Goal: Information Seeking & Learning: Learn about a topic

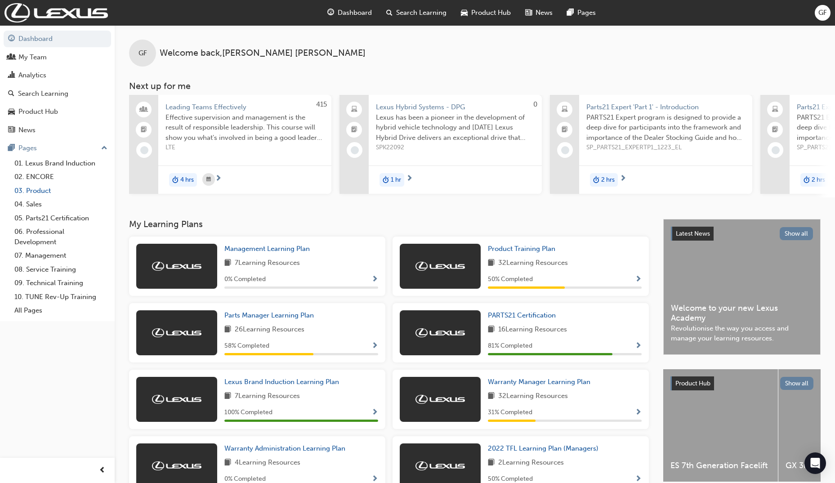
click at [35, 191] on link "03. Product" at bounding box center [61, 191] width 100 height 14
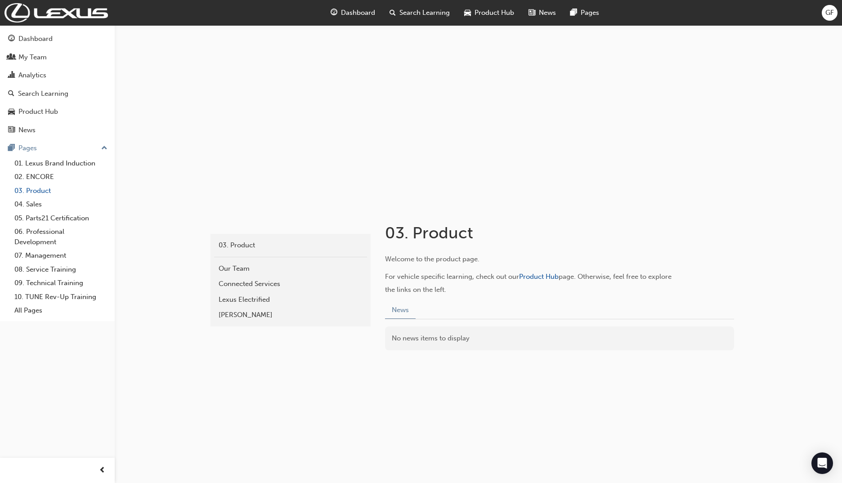
click at [64, 186] on link "03. Product" at bounding box center [61, 191] width 100 height 14
click at [59, 164] on link "01. Lexus Brand Induction" at bounding box center [61, 164] width 100 height 14
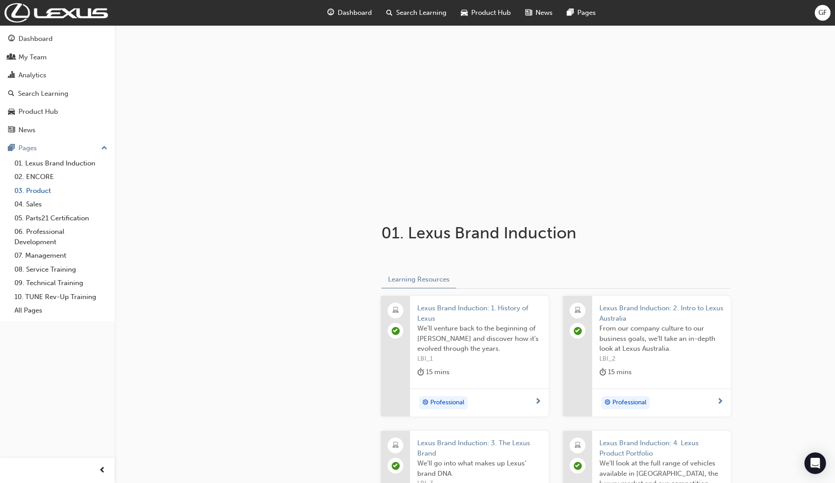
click at [34, 191] on link "03. Product" at bounding box center [61, 191] width 100 height 14
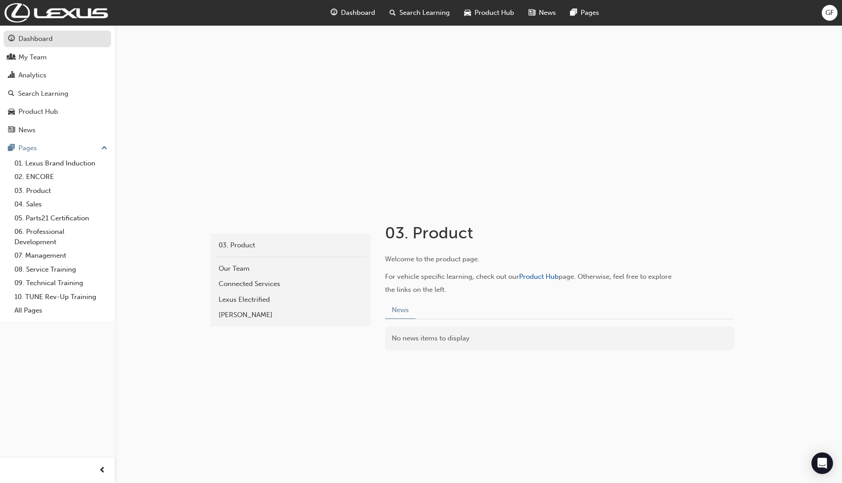
click at [52, 36] on div "Dashboard" at bounding box center [35, 39] width 34 height 10
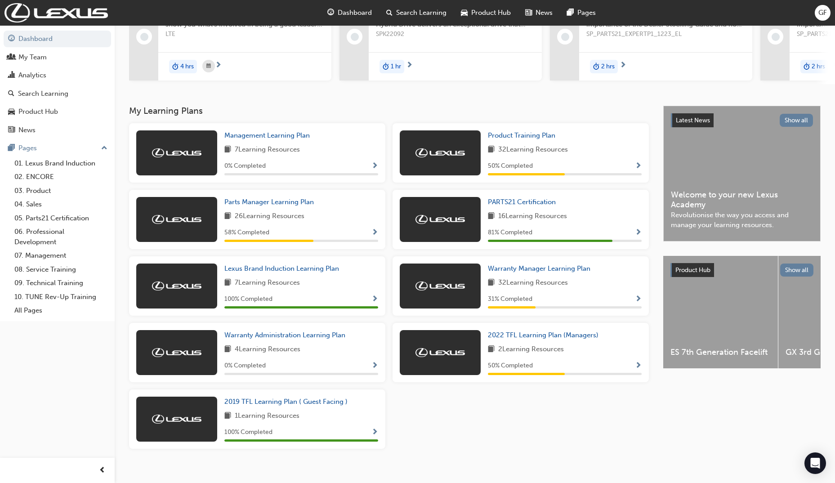
scroll to position [127, 0]
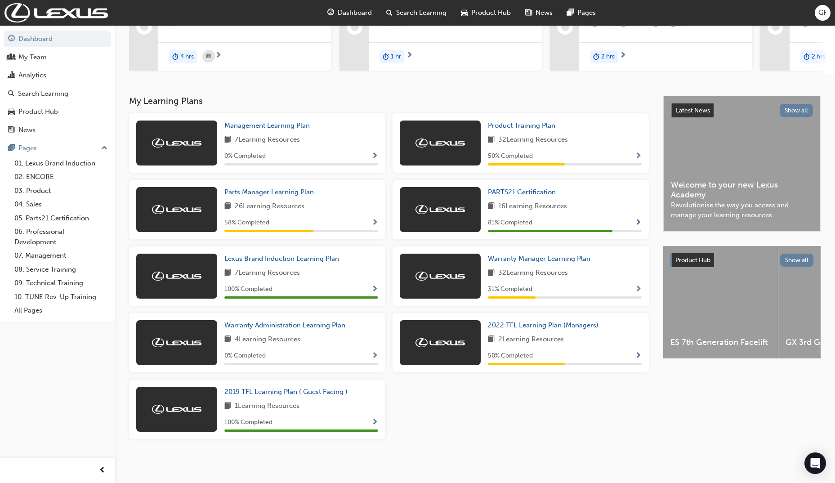
click at [294, 336] on span "4 Learning Resources" at bounding box center [268, 339] width 66 height 11
click at [290, 327] on span "Warranty Administration Learning Plan" at bounding box center [284, 325] width 121 height 8
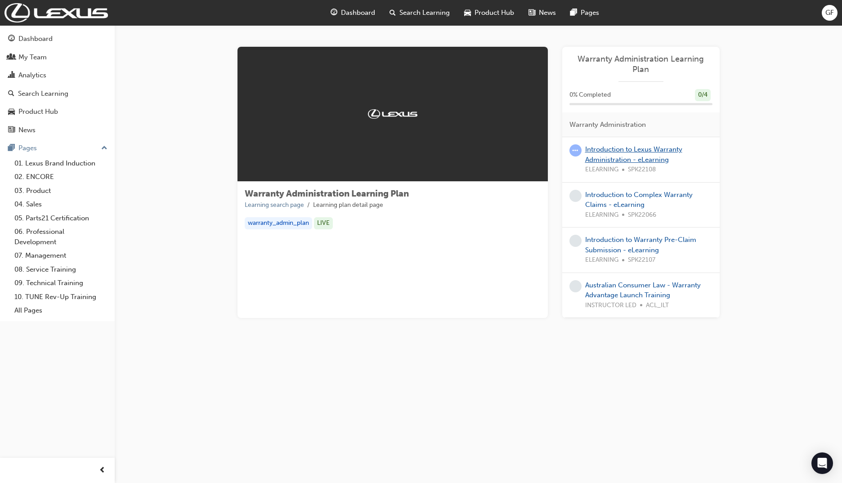
click at [605, 149] on link "Introduction to Lexus Warranty Administration - eLearning" at bounding box center [633, 154] width 97 height 18
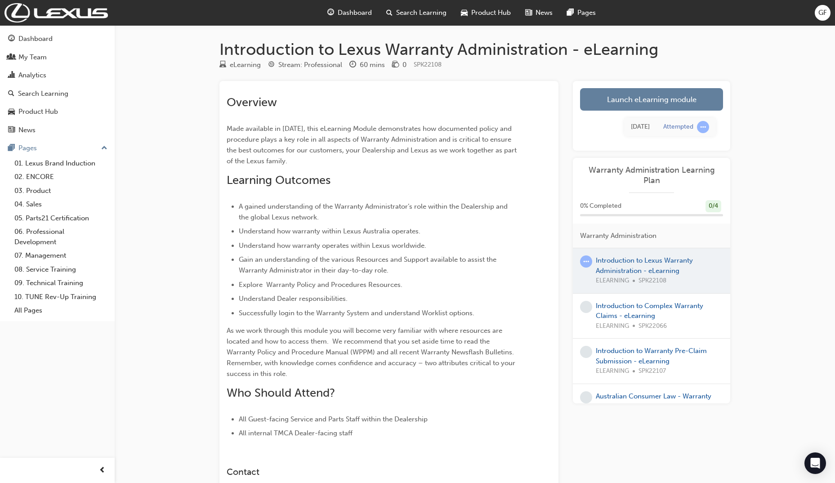
click at [620, 265] on div at bounding box center [651, 270] width 157 height 45
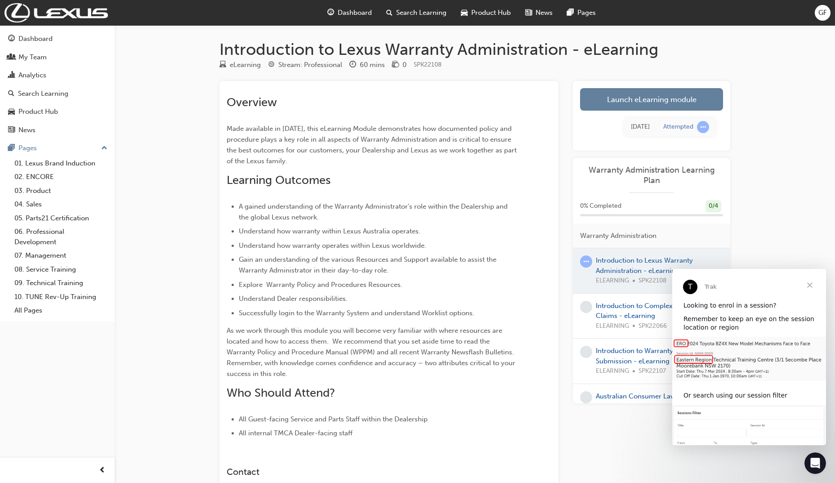
click at [622, 273] on div at bounding box center [651, 270] width 157 height 45
click at [794, 174] on div "Introduction to Lexus Warranty Administration - eLearning eLearning Stream: Pro…" at bounding box center [417, 310] width 835 height 621
click at [585, 261] on span "learningRecordVerb_ATTEMPT-icon" at bounding box center [586, 261] width 12 height 12
click at [812, 284] on span "Close" at bounding box center [810, 285] width 32 height 32
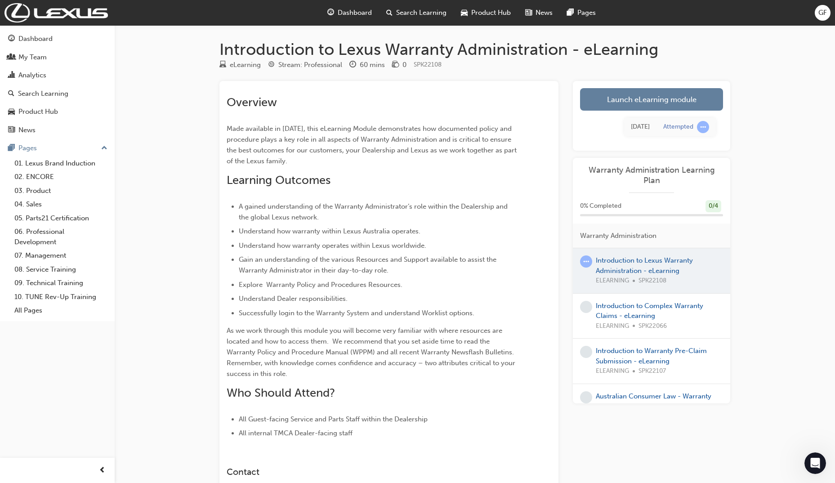
drag, startPoint x: 604, startPoint y: 268, endPoint x: 782, endPoint y: 253, distance: 178.8
click at [782, 253] on div "Introduction to Lexus Warranty Administration - eLearning eLearning Stream: Pro…" at bounding box center [417, 310] width 835 height 621
click at [623, 313] on link "Introduction to Complex Warranty Claims - eLearning" at bounding box center [649, 311] width 107 height 18
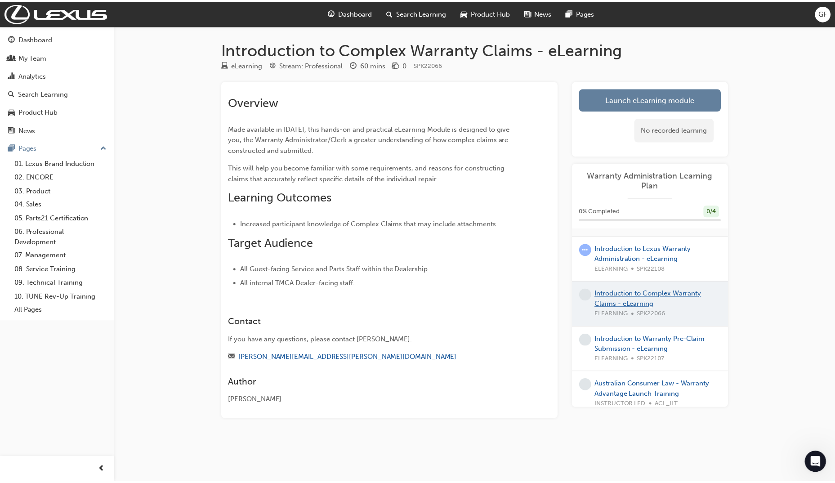
scroll to position [26, 0]
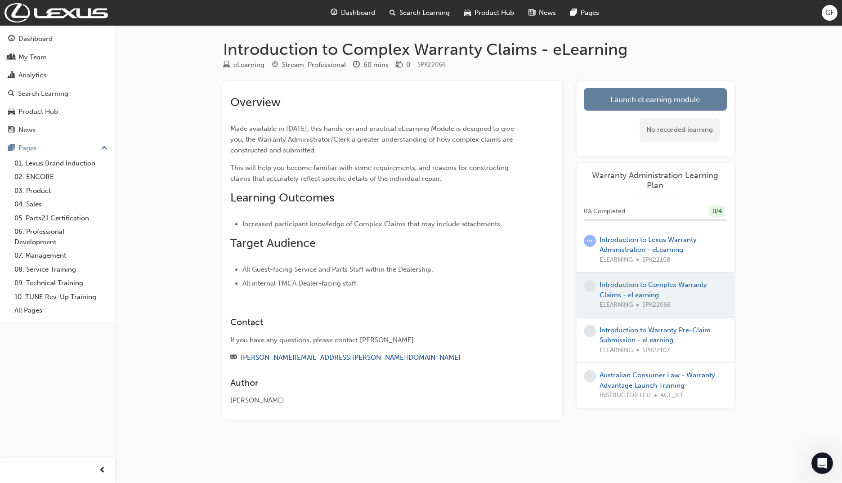
click at [653, 380] on div "Australian Consumer Law - Warranty Advantage Launch Training INSTRUCTOR LED ACL…" at bounding box center [663, 385] width 127 height 31
click at [647, 376] on link "Australian Consumer Law - Warranty Advantage Launch Training" at bounding box center [658, 380] width 116 height 18
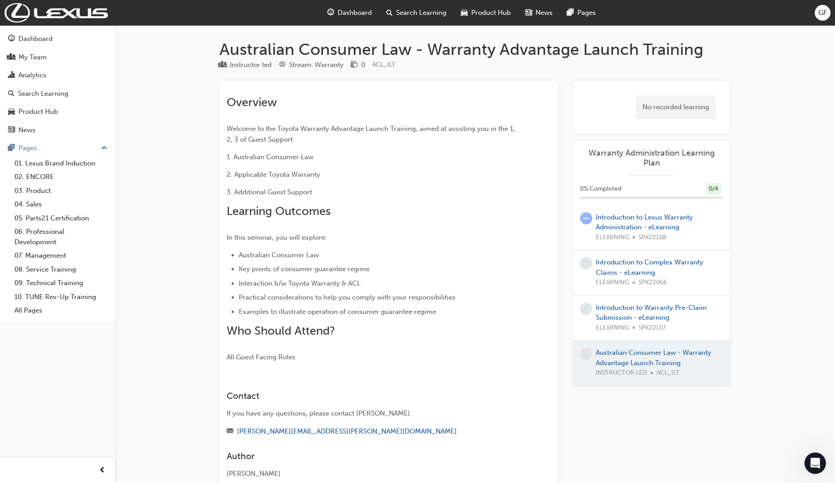
click at [340, 5] on div "Dashboard" at bounding box center [349, 13] width 59 height 18
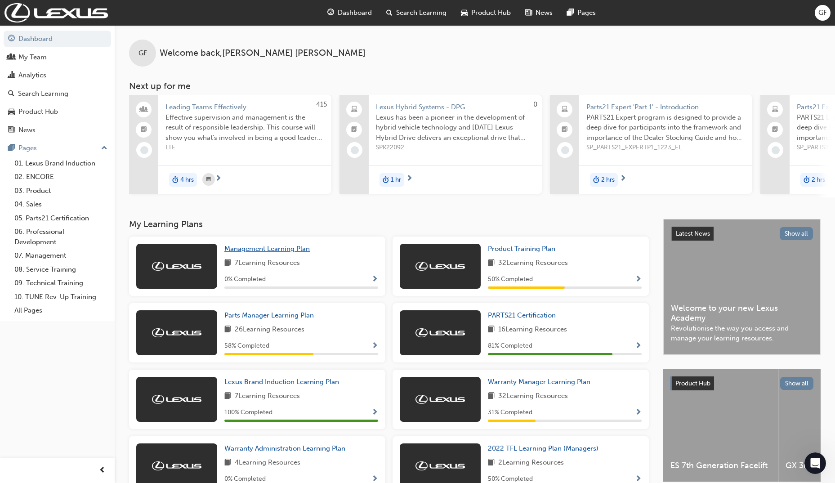
click at [249, 253] on span "Management Learning Plan" at bounding box center [266, 249] width 85 height 8
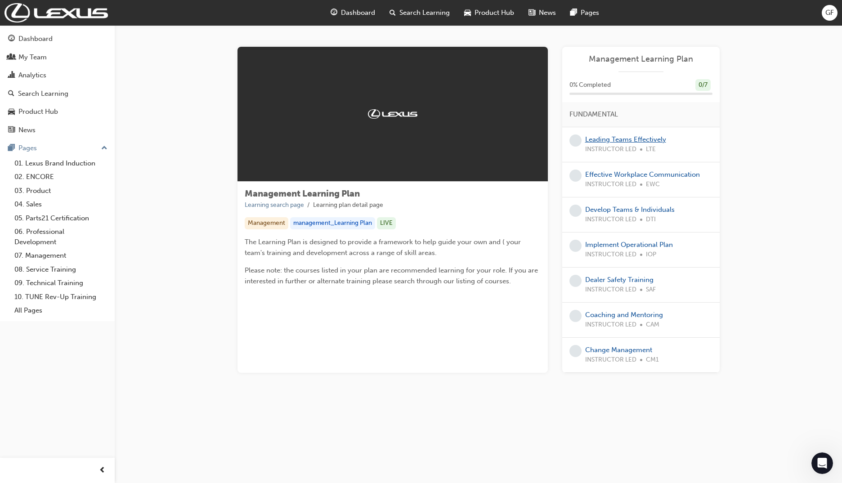
click at [616, 140] on link "Leading Teams Effectively" at bounding box center [625, 139] width 81 height 8
click at [627, 178] on link "Effective Workplace Communication" at bounding box center [642, 174] width 115 height 8
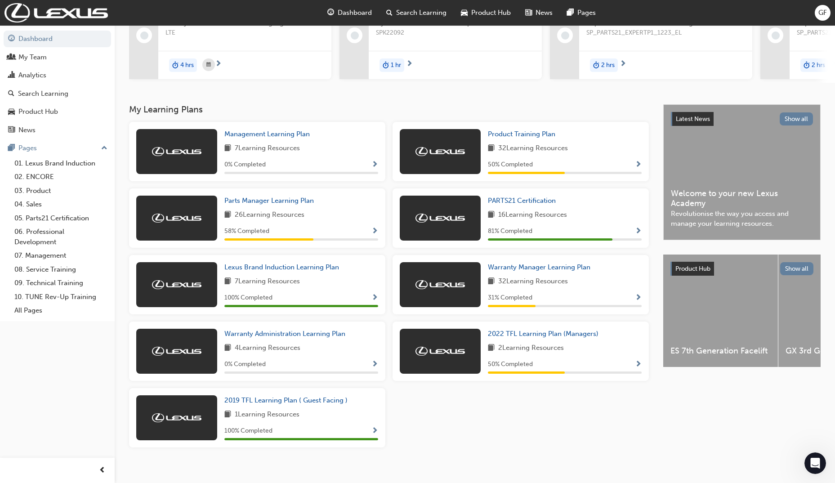
scroll to position [127, 0]
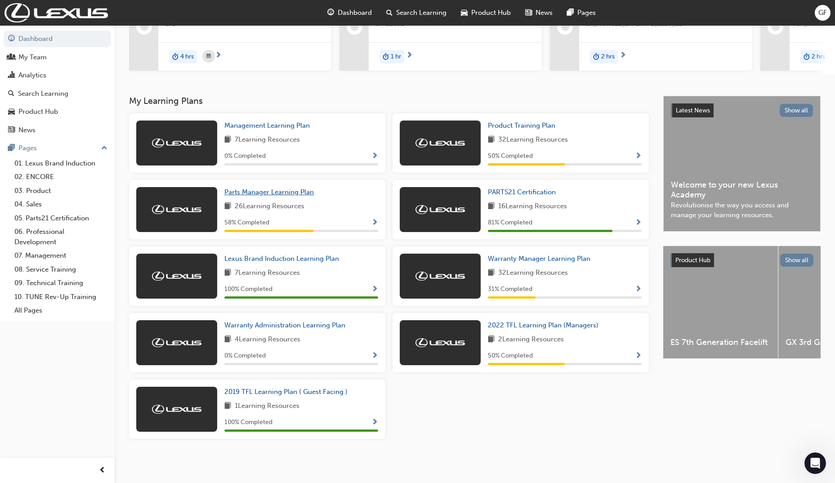
click at [267, 189] on span "Parts Manager Learning Plan" at bounding box center [269, 192] width 90 height 8
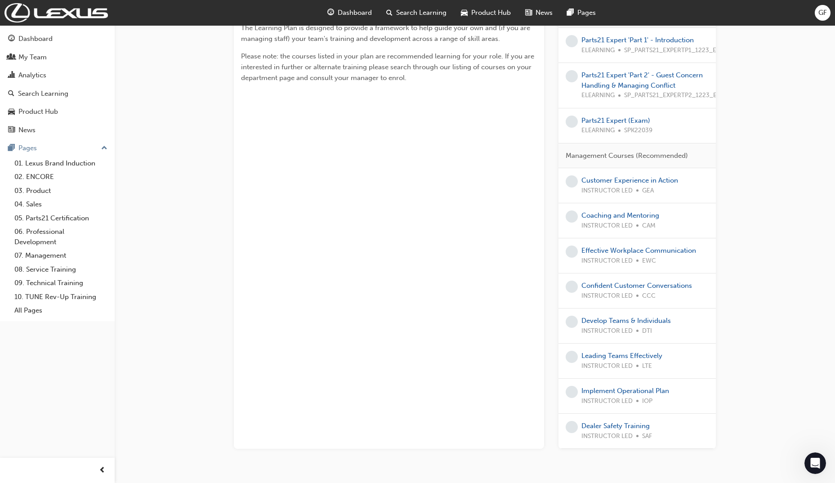
scroll to position [252, 0]
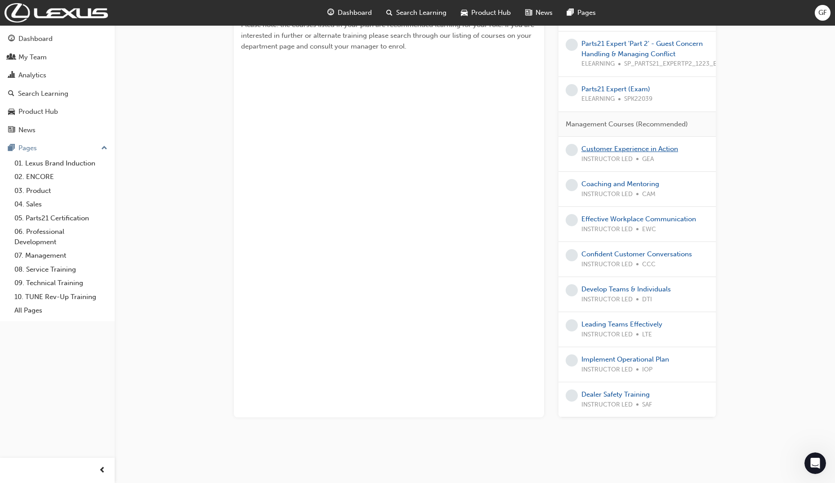
click at [652, 145] on link "Customer Experience in Action" at bounding box center [630, 149] width 97 height 8
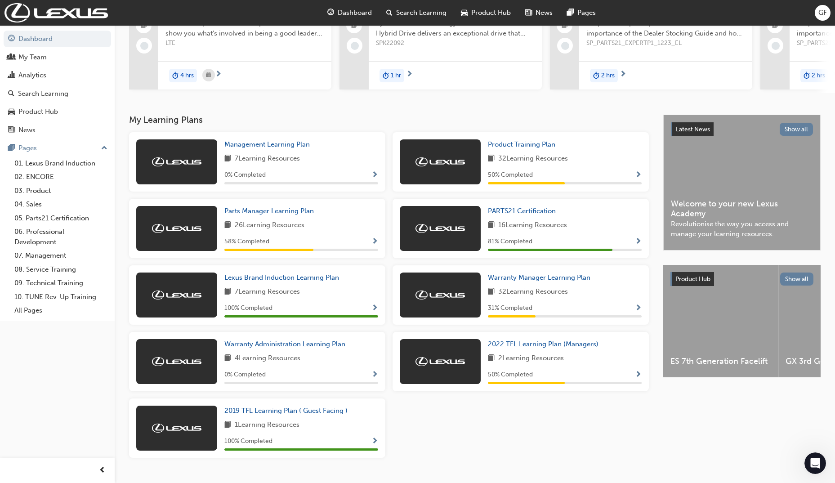
scroll to position [127, 0]
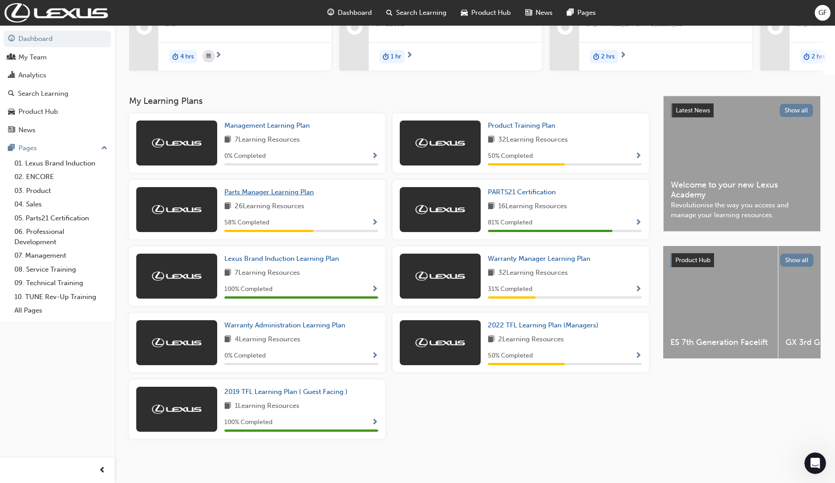
click at [301, 192] on span "Parts Manager Learning Plan" at bounding box center [269, 192] width 90 height 8
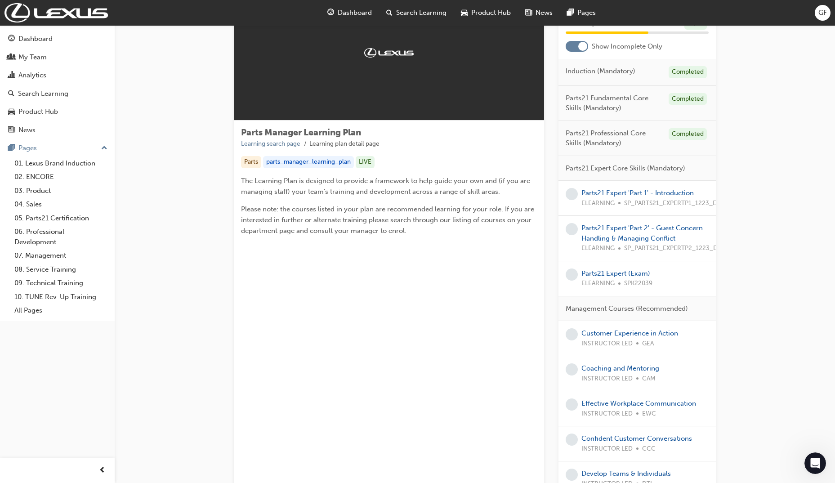
scroll to position [45, 0]
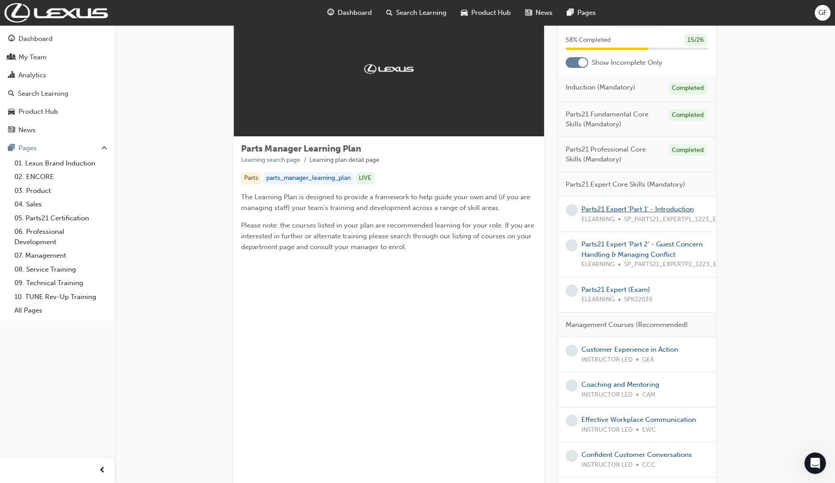
click at [635, 208] on link "Parts21 Expert 'Part 1' - Introduction" at bounding box center [638, 209] width 112 height 8
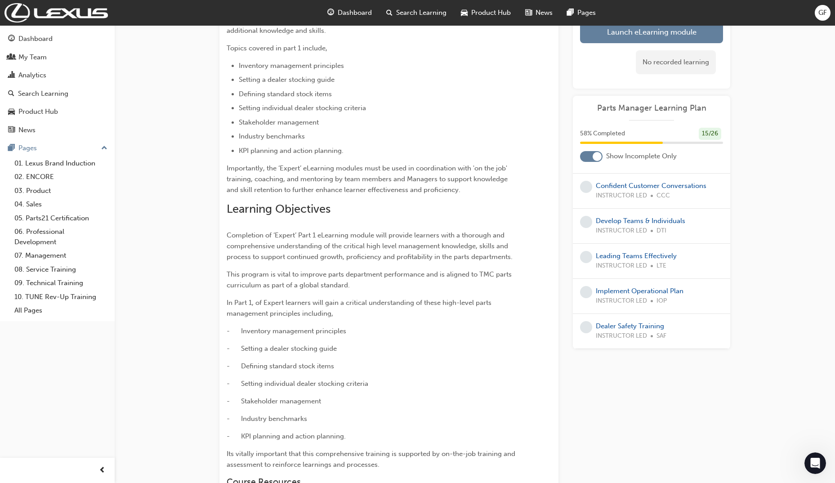
scroll to position [370, 0]
click at [636, 322] on link "Dealer Safety Training" at bounding box center [630, 326] width 68 height 8
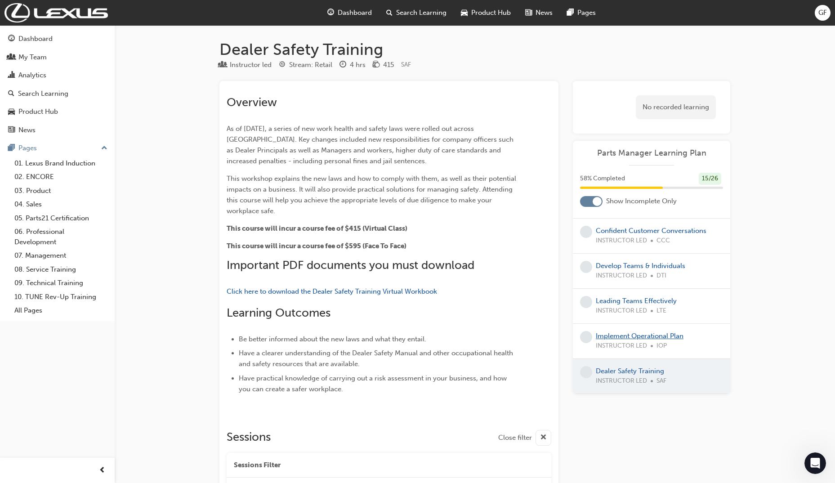
click at [632, 332] on link "Implement Operational Plan" at bounding box center [640, 336] width 88 height 8
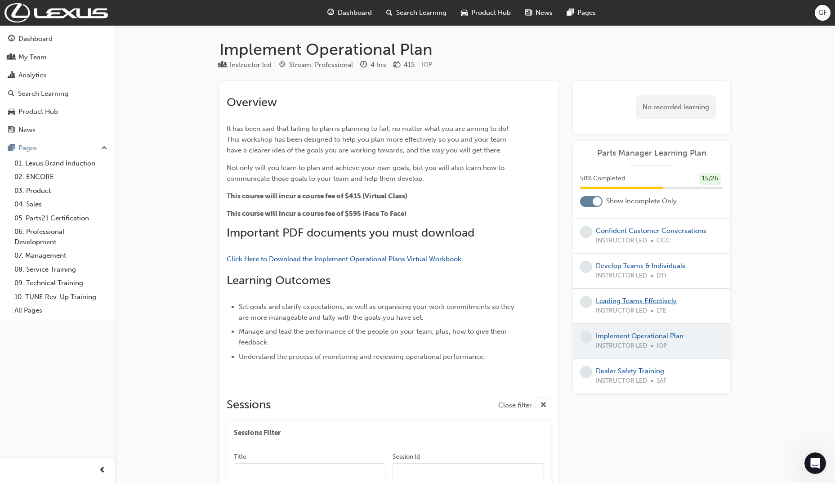
click at [618, 297] on link "Leading Teams Effectively" at bounding box center [636, 301] width 81 height 8
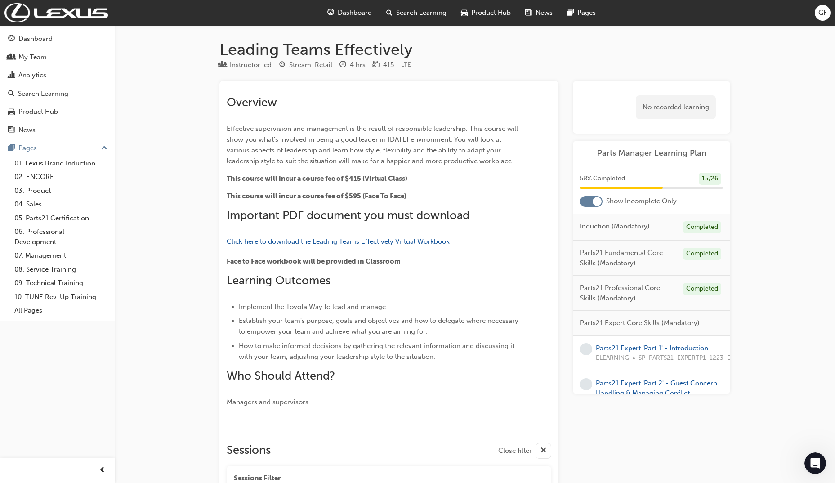
click at [598, 203] on div at bounding box center [597, 201] width 9 height 9
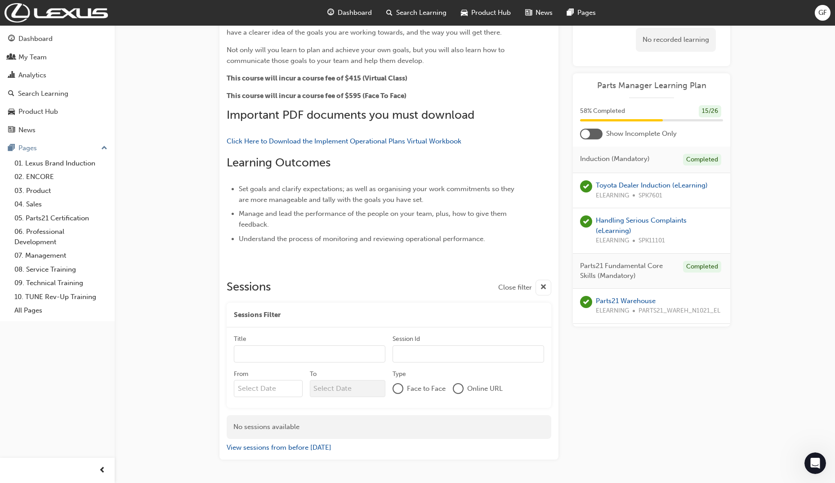
scroll to position [146, 0]
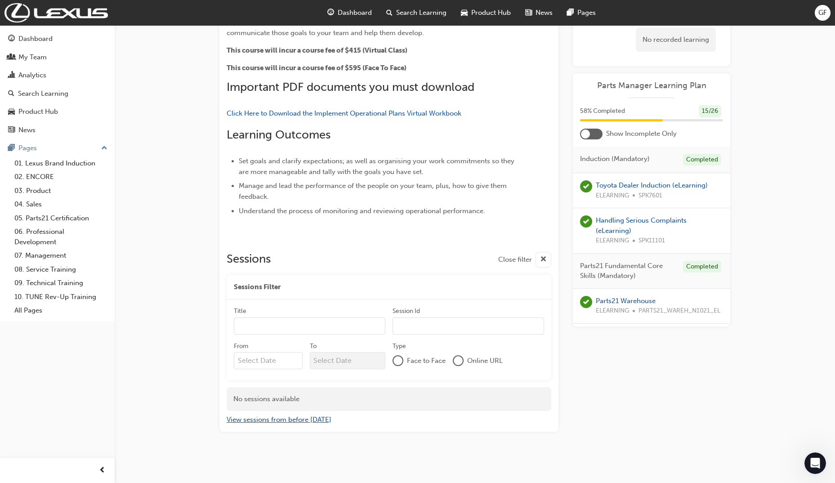
click at [314, 421] on button "View sessions from before today" at bounding box center [279, 420] width 105 height 10
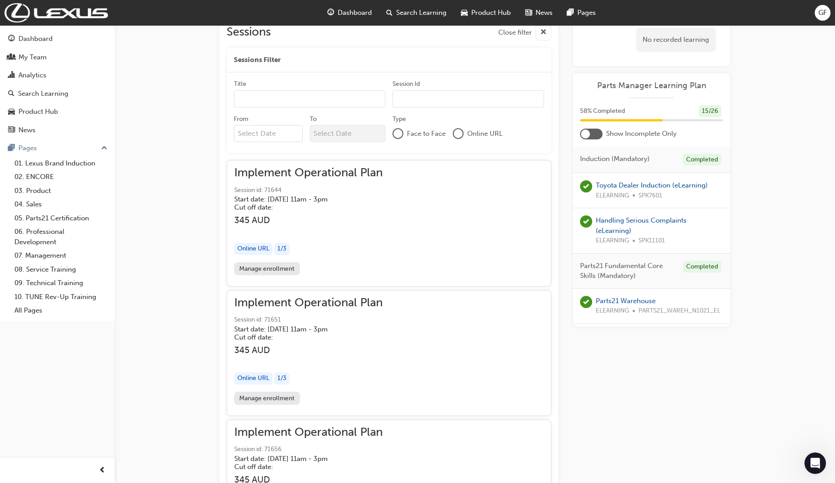
scroll to position [363, 0]
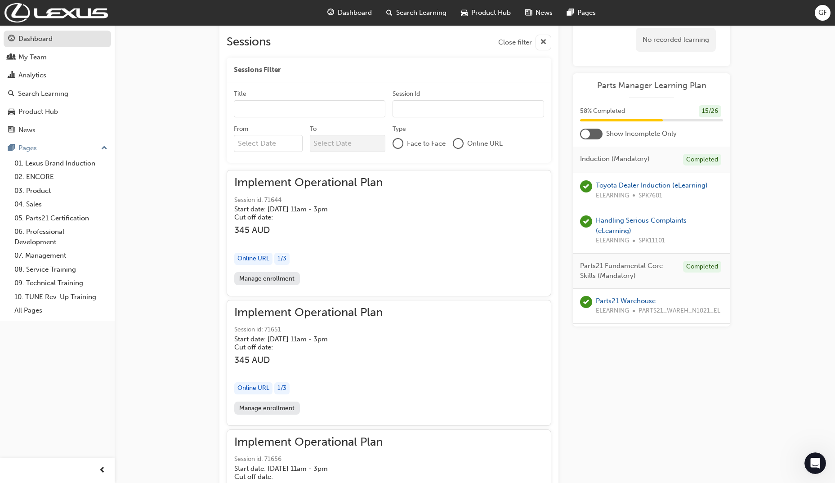
click at [39, 43] on div "Dashboard" at bounding box center [35, 39] width 34 height 10
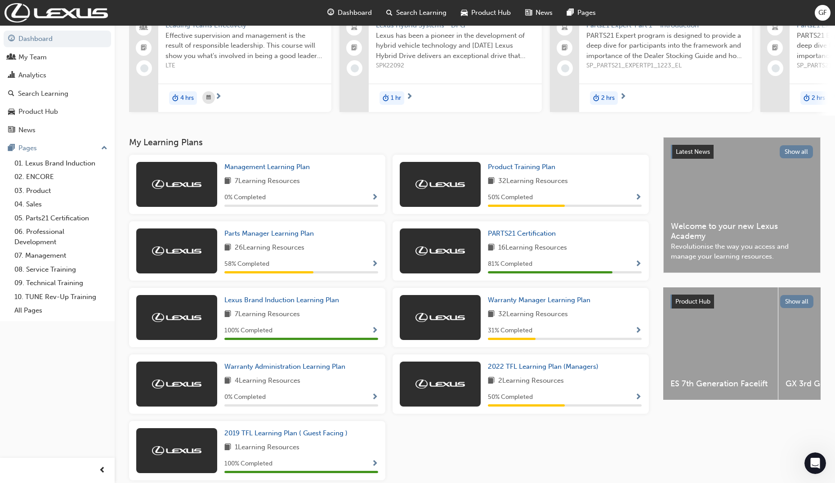
scroll to position [127, 0]
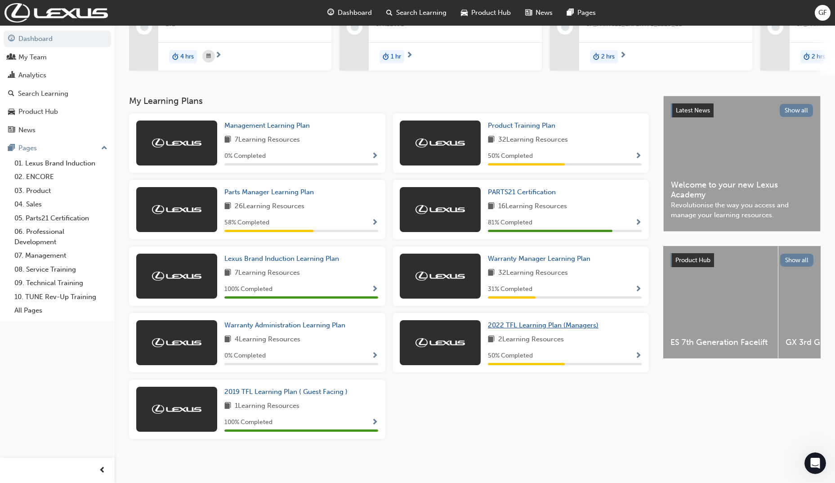
click at [537, 327] on span "2022 TFL Learning Plan (Managers)" at bounding box center [543, 325] width 111 height 8
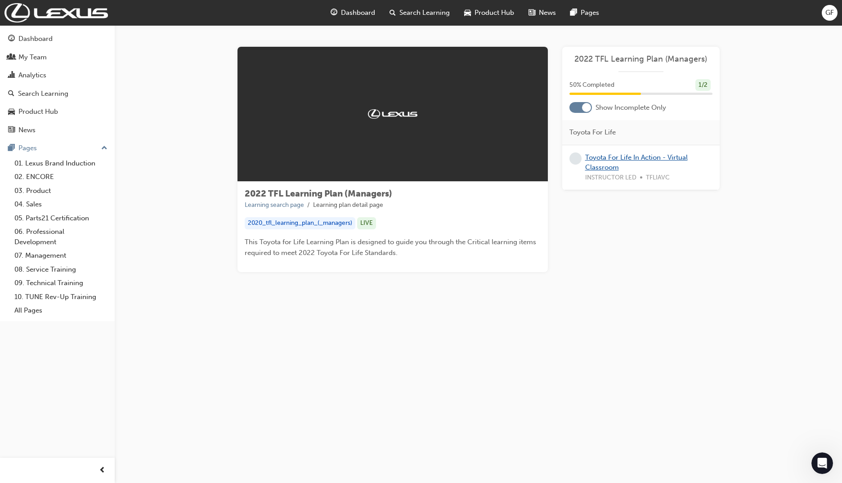
click at [604, 156] on link "Toyota For Life In Action - Virtual Classroom" at bounding box center [636, 162] width 103 height 18
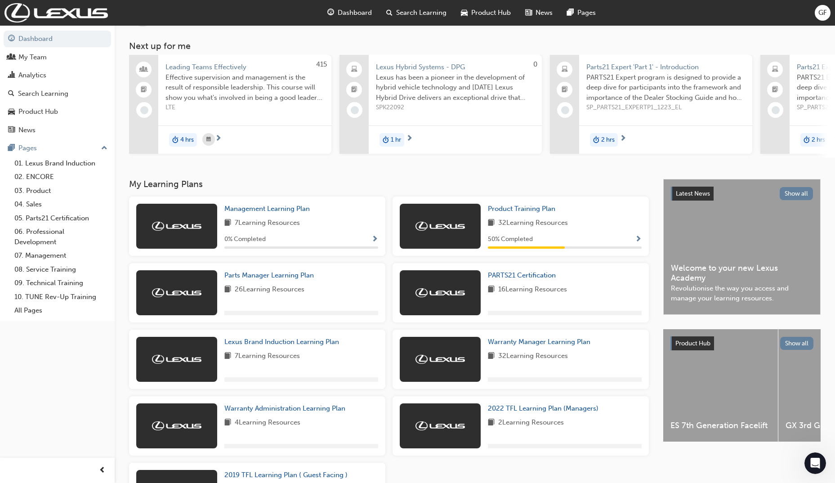
scroll to position [127, 0]
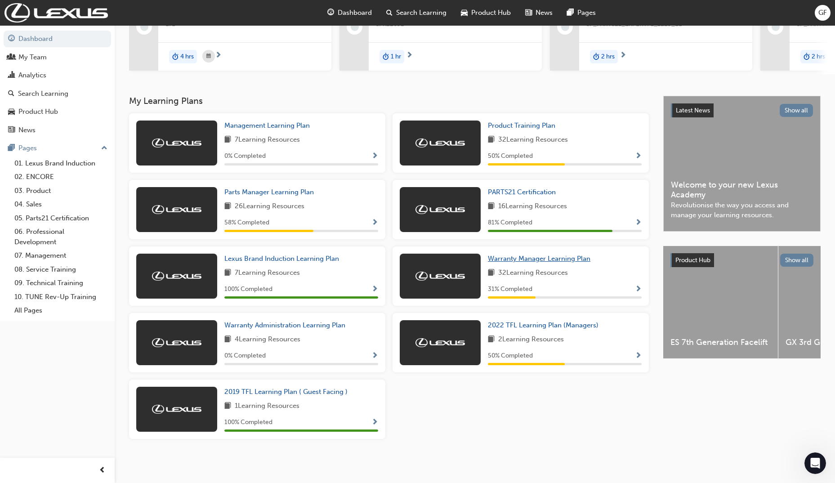
click at [565, 256] on span "Warranty Manager Learning Plan" at bounding box center [539, 259] width 103 height 8
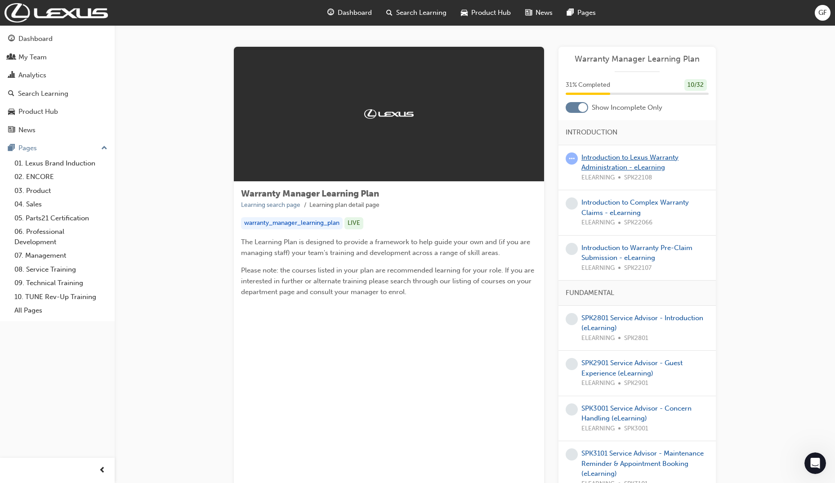
click at [611, 157] on link "Introduction to Lexus Warranty Administration - eLearning" at bounding box center [630, 162] width 97 height 18
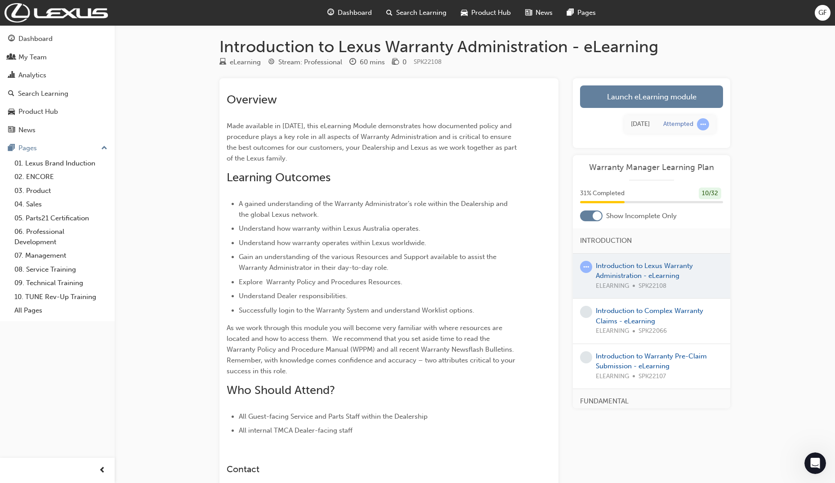
scroll to position [138, 0]
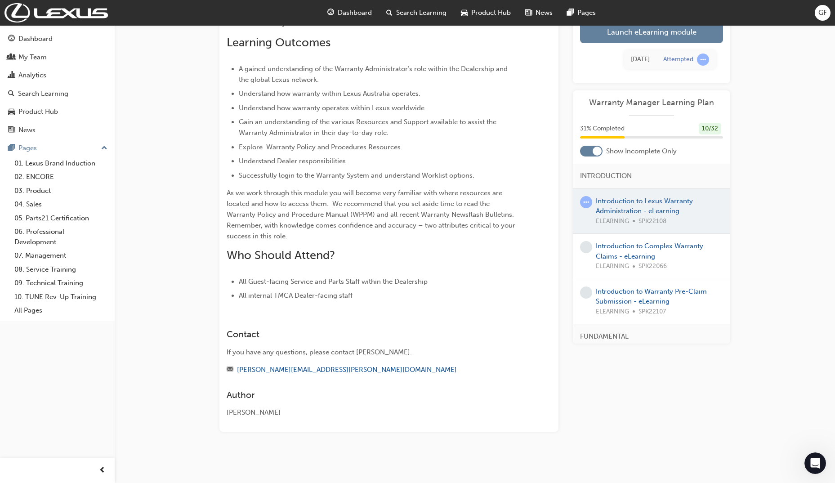
click at [639, 212] on div at bounding box center [651, 211] width 157 height 45
click at [600, 150] on div at bounding box center [597, 151] width 9 height 9
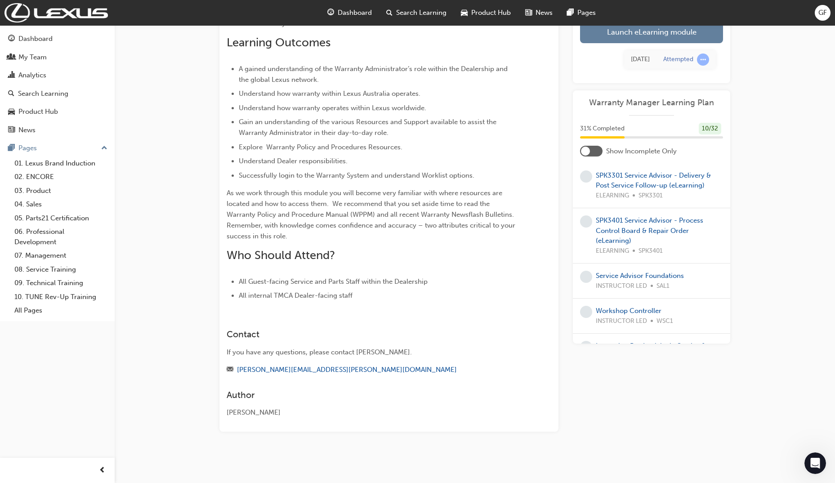
scroll to position [855, 0]
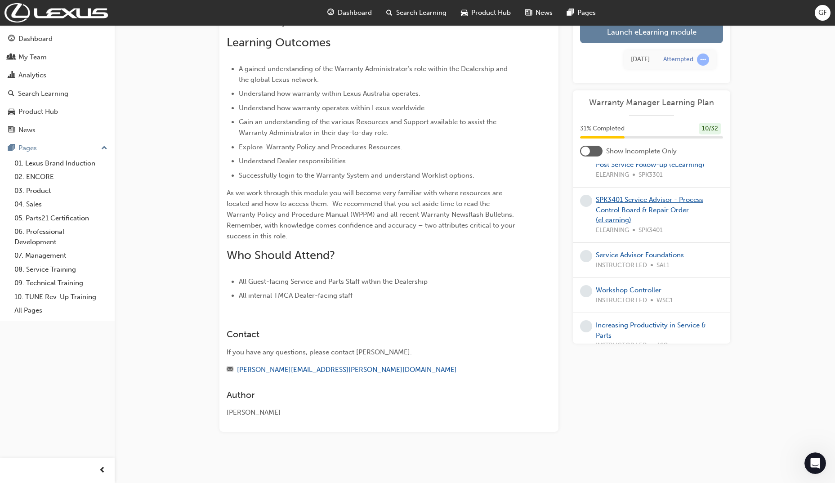
click at [631, 220] on link "SPK3401 Service Advisor - Process Control Board & Repair Order (eLearning)" at bounding box center [649, 210] width 107 height 28
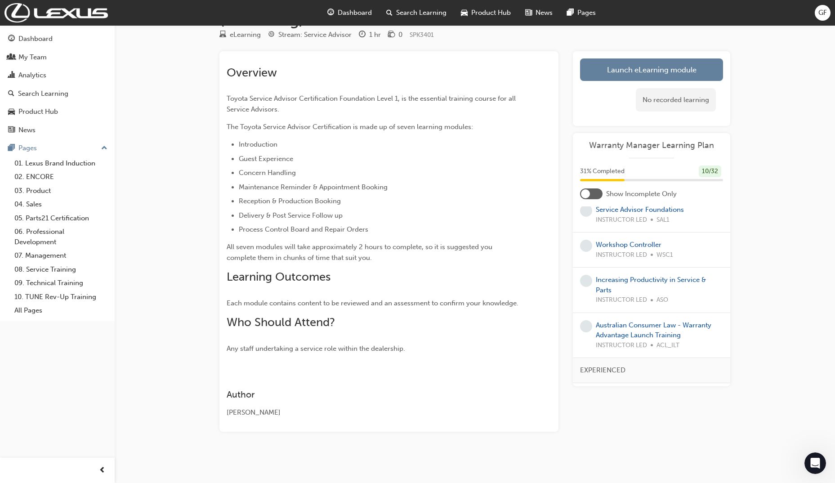
scroll to position [945, 0]
click at [623, 287] on link "Increasing Productivity in Service & Parts" at bounding box center [651, 283] width 110 height 18
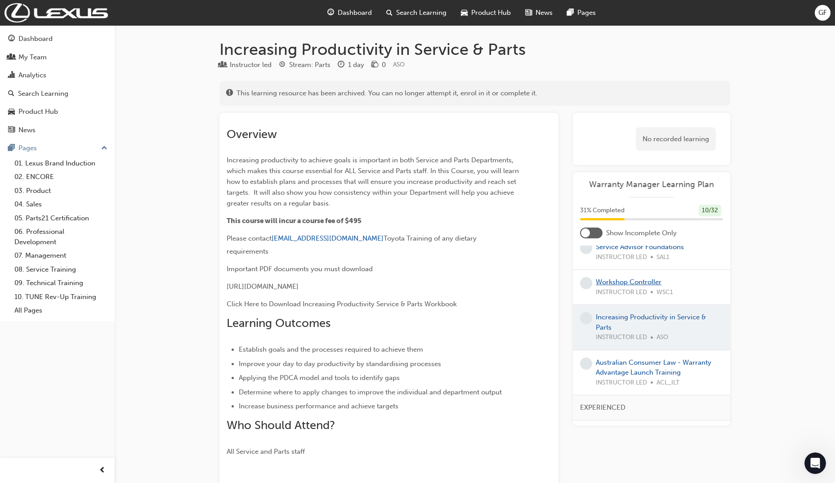
click at [619, 286] on link "Workshop Controller" at bounding box center [629, 282] width 66 height 8
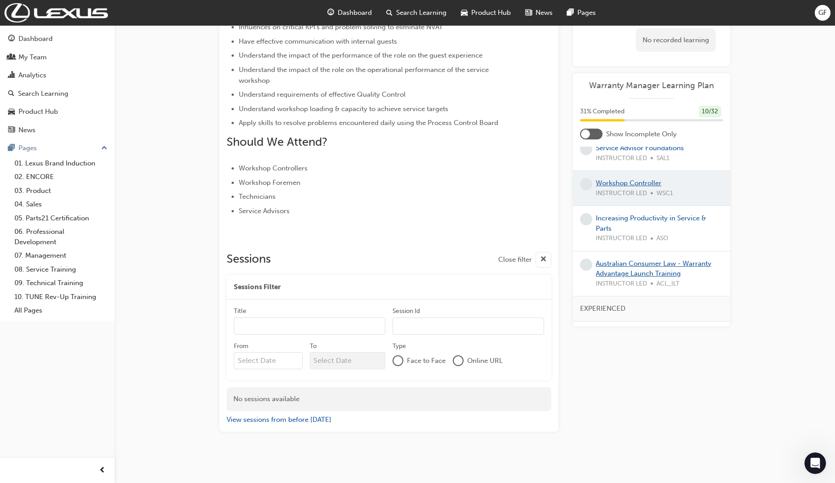
scroll to position [1079, 0]
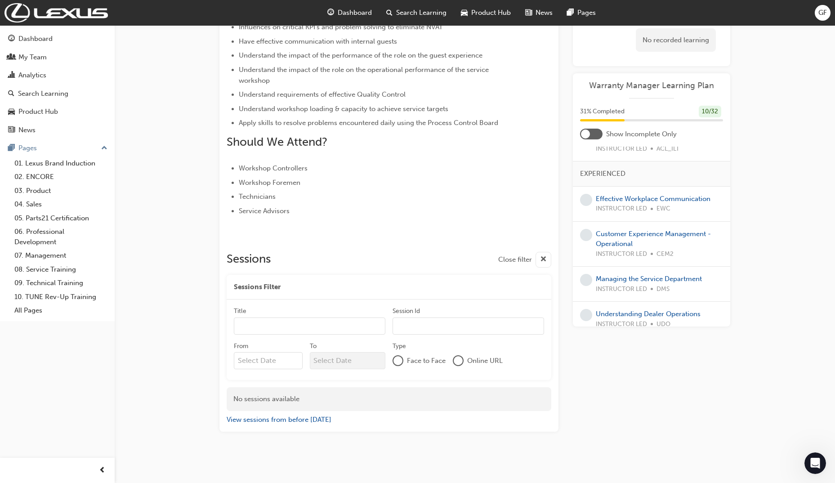
click at [620, 143] on link "Australian Consumer Law - Warranty Advantage Launch Training" at bounding box center [654, 133] width 116 height 18
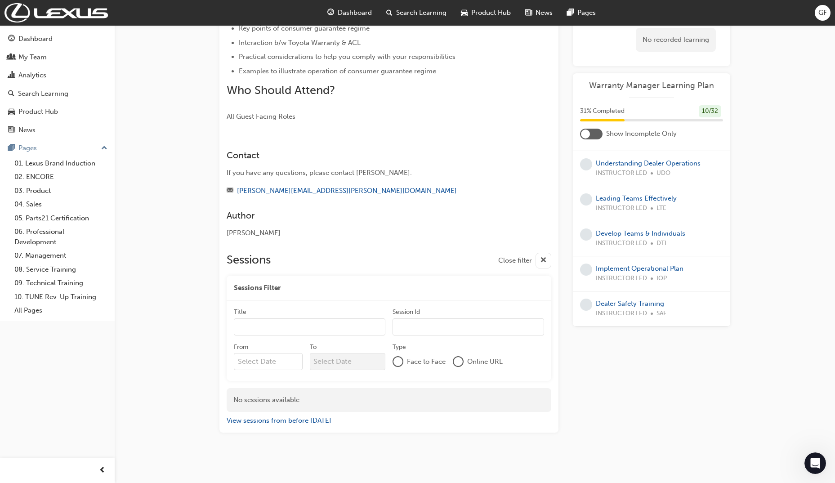
scroll to position [242, 0]
click at [646, 304] on link "Dealer Safety Training" at bounding box center [630, 304] width 68 height 8
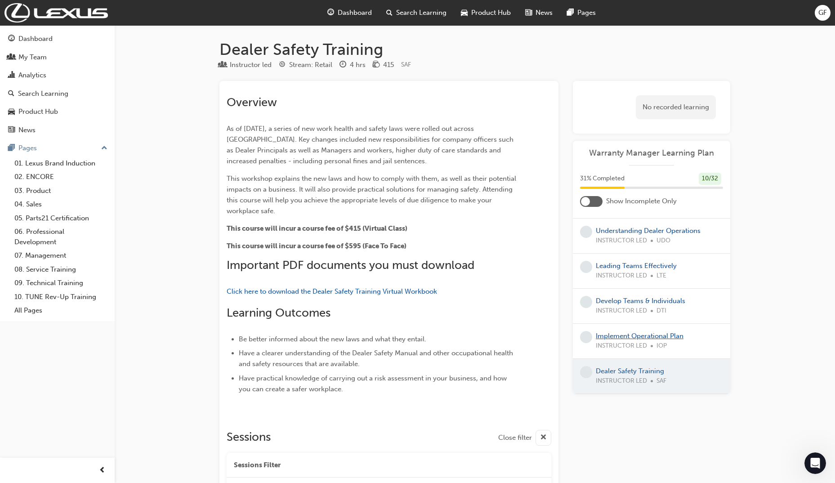
click at [634, 339] on link "Implement Operational Plan" at bounding box center [640, 336] width 88 height 8
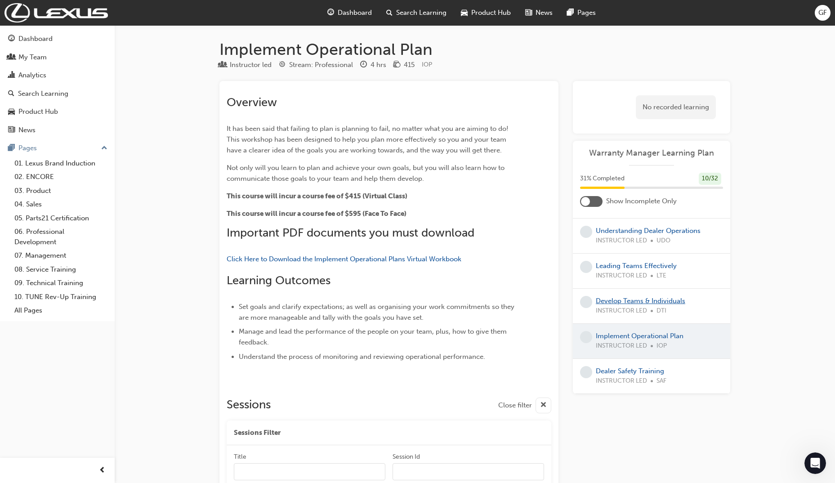
click at [630, 301] on link "Develop Teams & Individuals" at bounding box center [641, 301] width 90 height 8
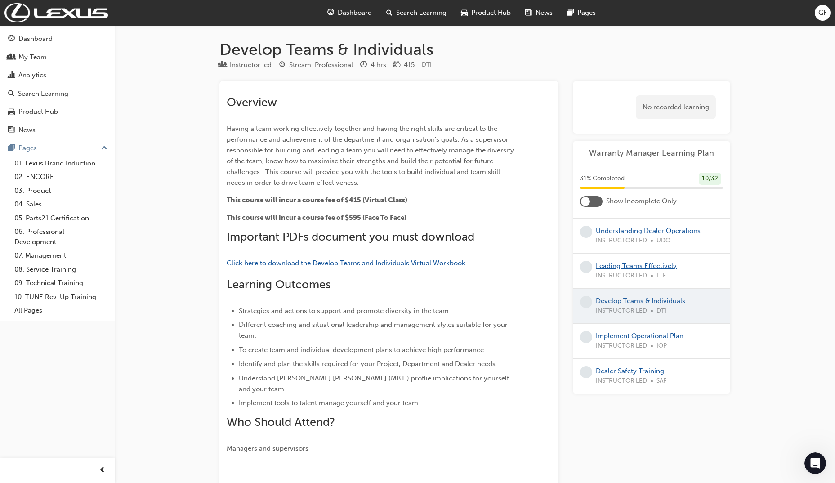
click at [628, 269] on link "Leading Teams Effectively" at bounding box center [636, 266] width 81 height 8
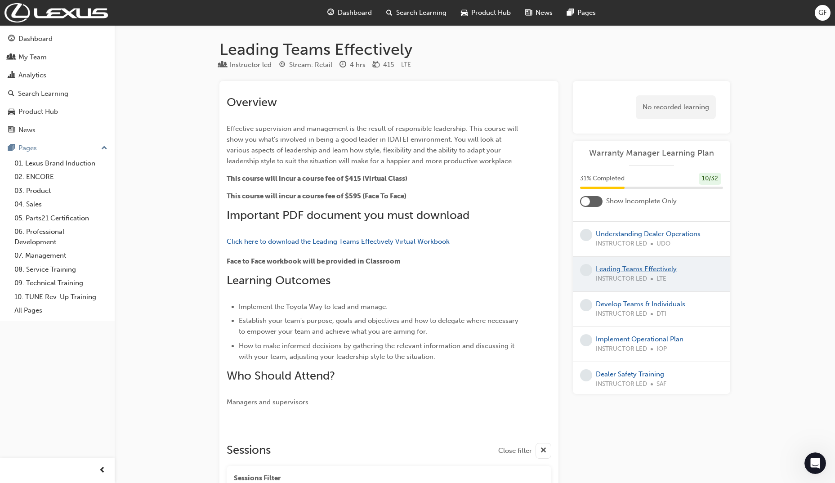
scroll to position [1205, 0]
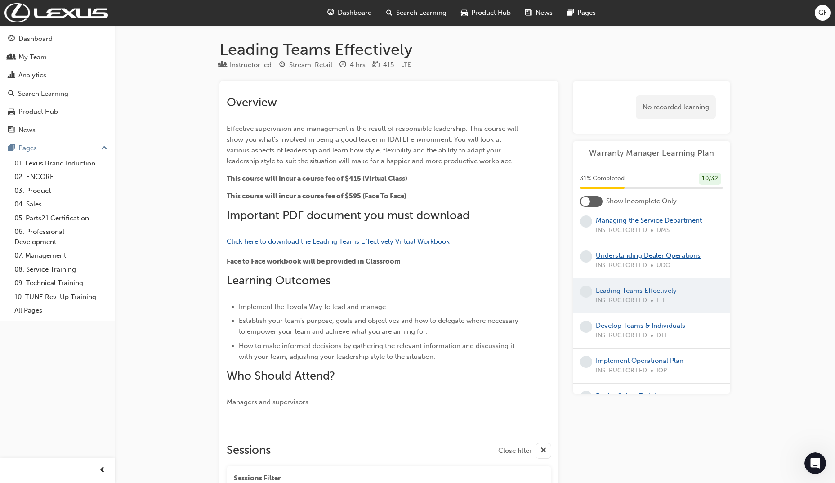
click at [627, 260] on link "Understanding Dealer Operations" at bounding box center [648, 255] width 105 height 8
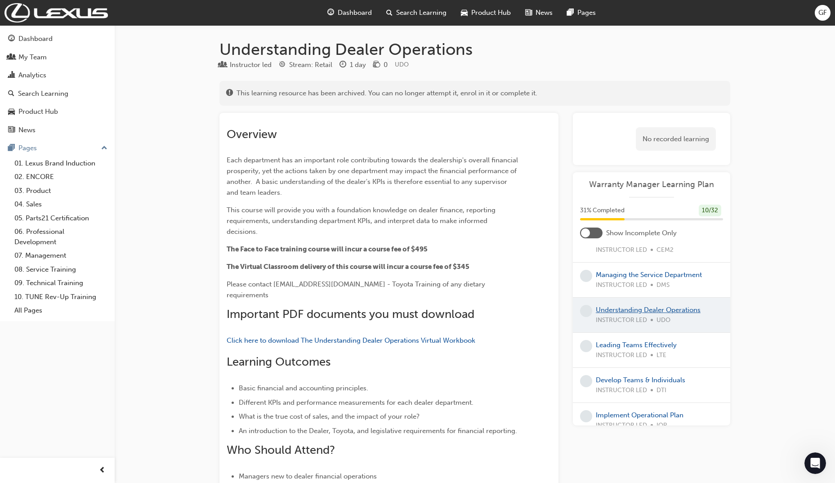
scroll to position [1160, 0]
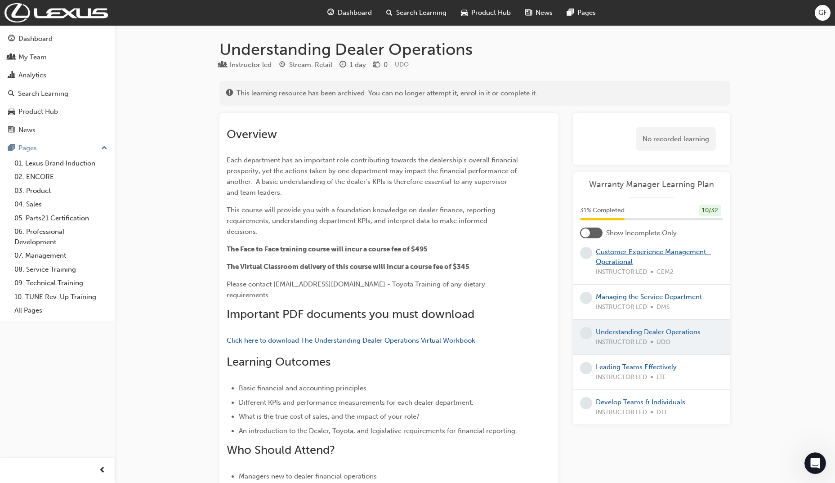
click at [630, 266] on link "Customer Experience Management - Operational" at bounding box center [653, 257] width 115 height 18
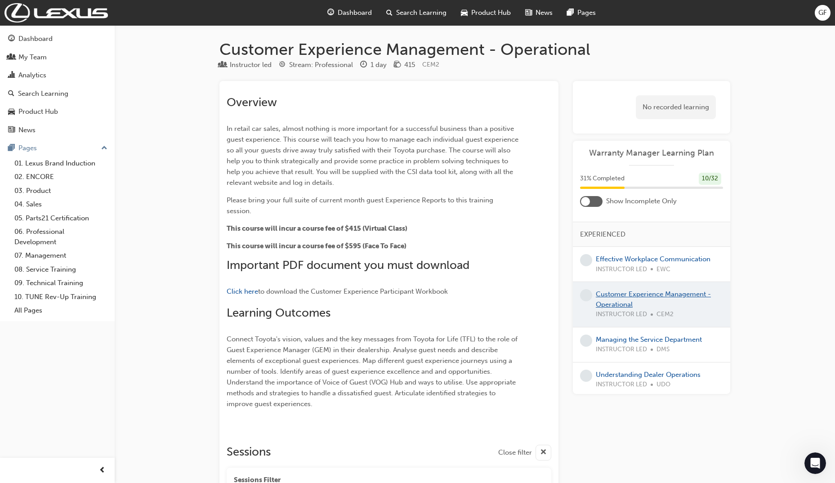
scroll to position [1070, 0]
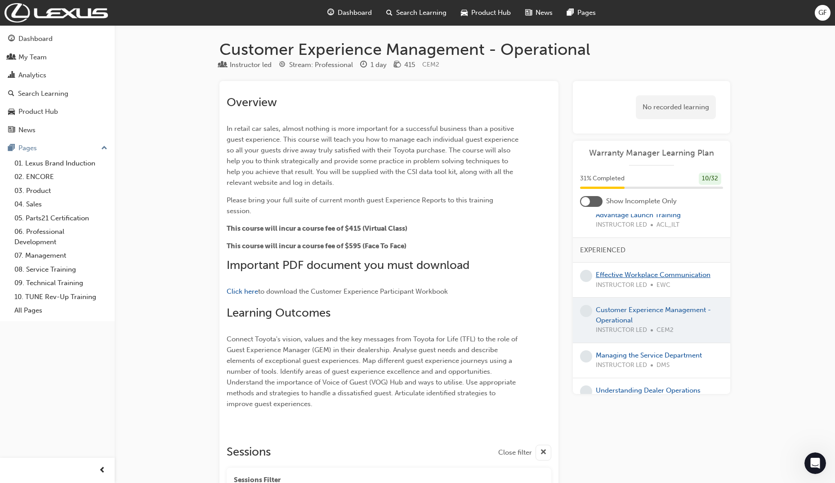
click at [648, 279] on link "Effective Workplace Communication" at bounding box center [653, 275] width 115 height 8
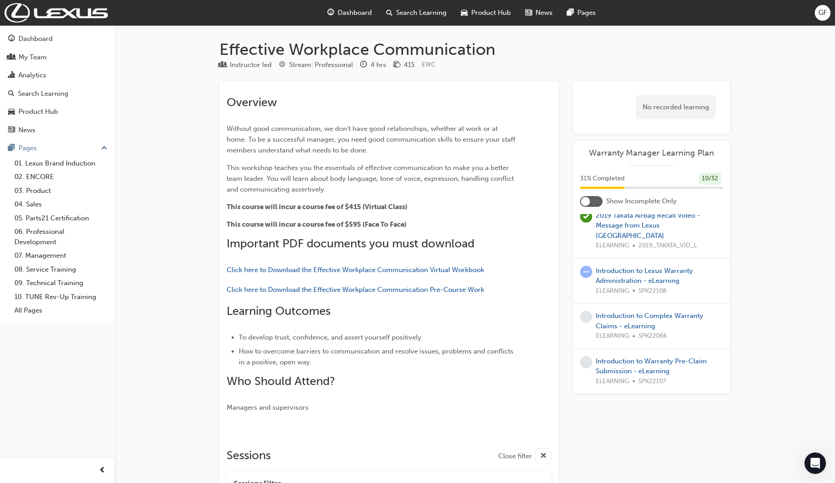
scroll to position [126, 0]
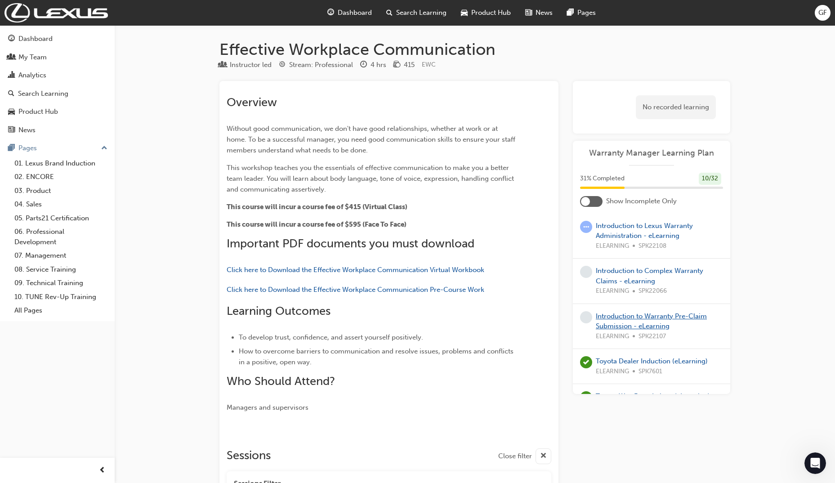
click at [652, 314] on link "Introduction to Warranty Pre-Claim Submission - eLearning" at bounding box center [651, 321] width 111 height 18
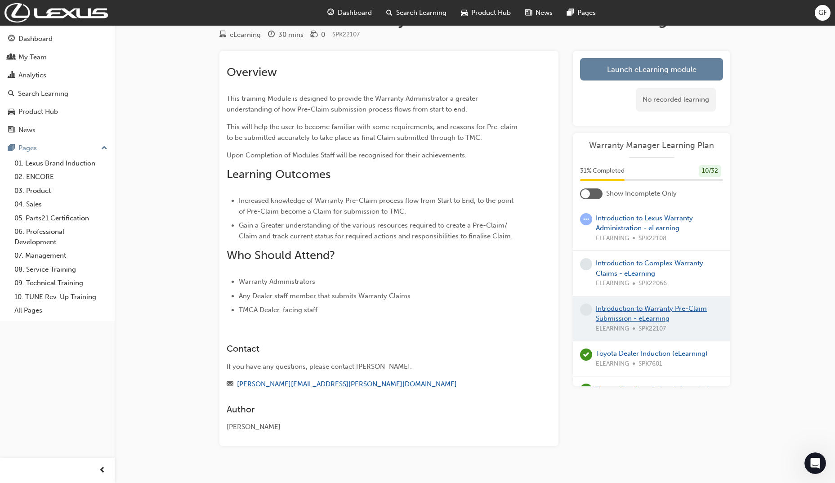
scroll to position [45, 0]
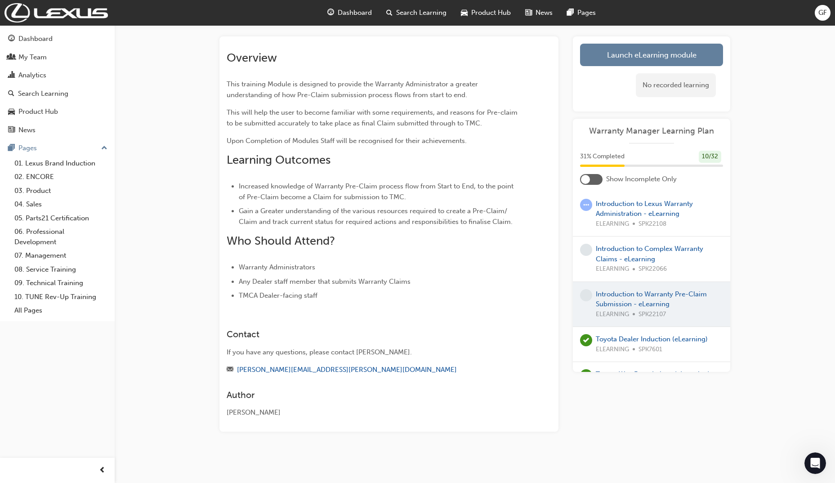
click at [632, 296] on div at bounding box center [651, 304] width 157 height 45
click at [633, 316] on div at bounding box center [651, 304] width 157 height 45
click at [631, 250] on link "Introduction to Complex Warranty Claims - eLearning" at bounding box center [649, 254] width 107 height 18
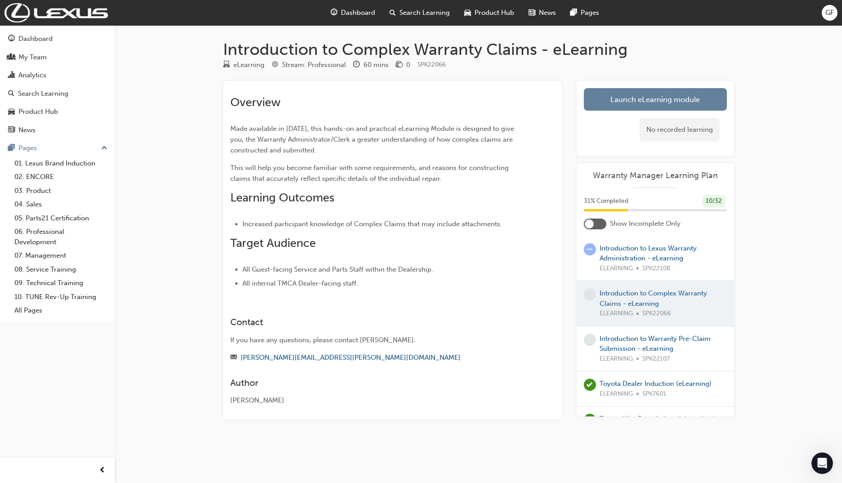
click at [624, 254] on div "Introduction to Lexus Warranty Administration - eLearning ELEARNING SPK22108" at bounding box center [663, 258] width 127 height 31
click at [627, 248] on link "Introduction to Lexus Warranty Administration - eLearning" at bounding box center [648, 253] width 97 height 18
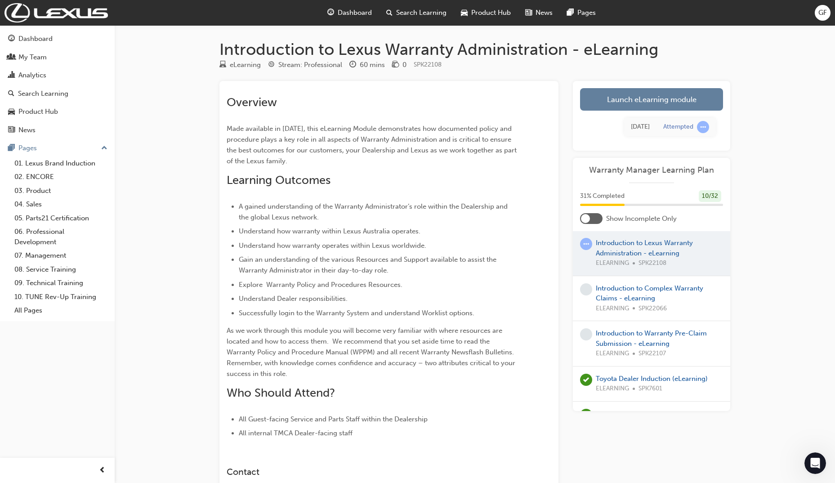
click at [625, 250] on div at bounding box center [651, 253] width 157 height 45
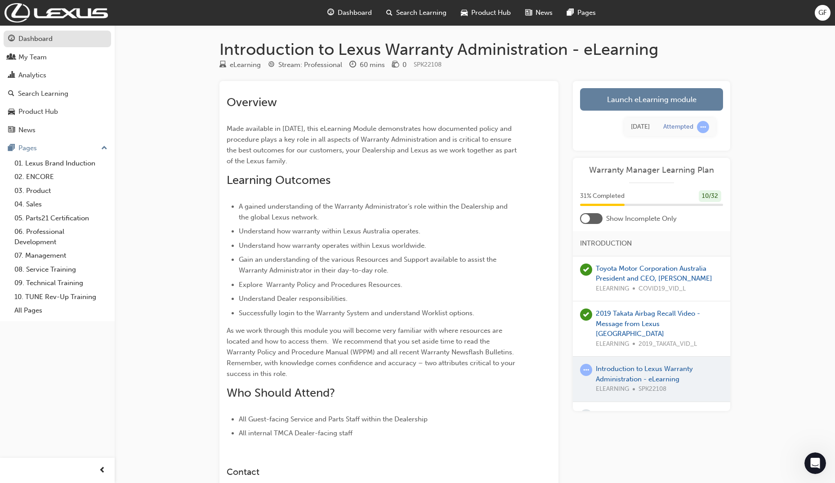
click at [39, 41] on div "Dashboard" at bounding box center [35, 39] width 34 height 10
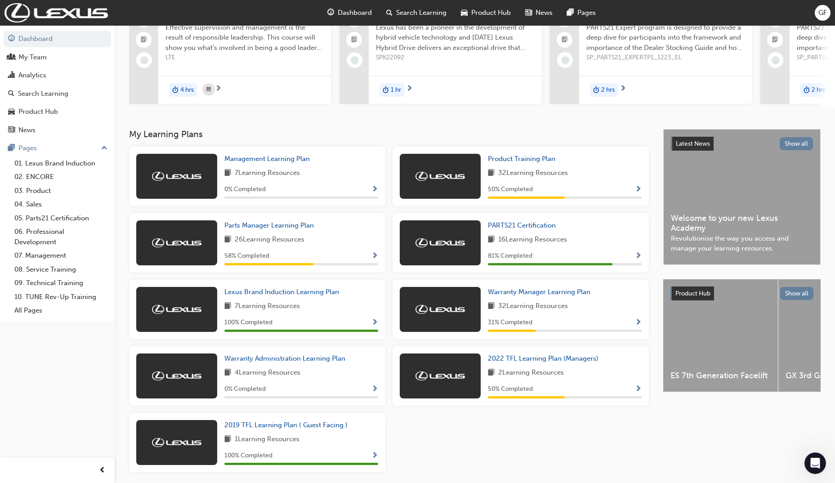
scroll to position [127, 0]
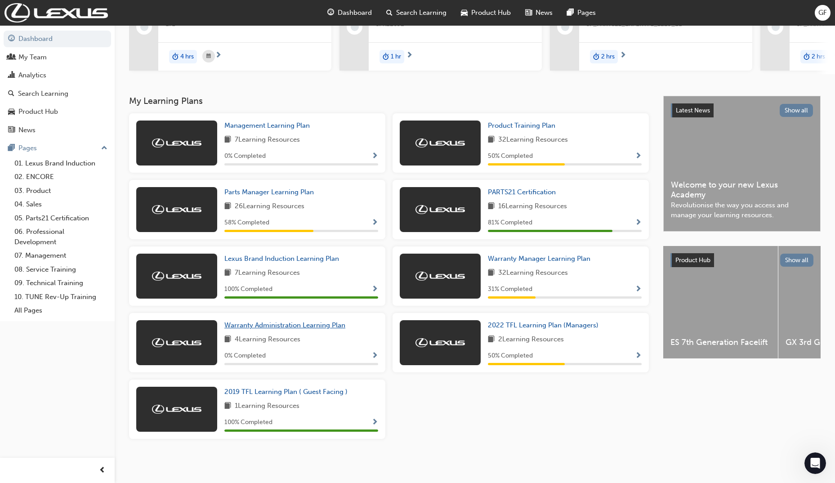
click at [305, 325] on span "Warranty Administration Learning Plan" at bounding box center [284, 325] width 121 height 8
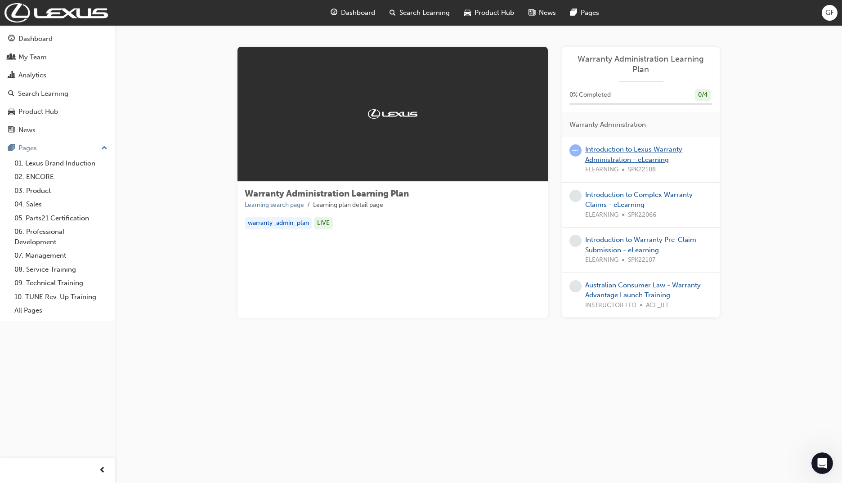
click at [601, 149] on link "Introduction to Lexus Warranty Administration - eLearning" at bounding box center [633, 154] width 97 height 18
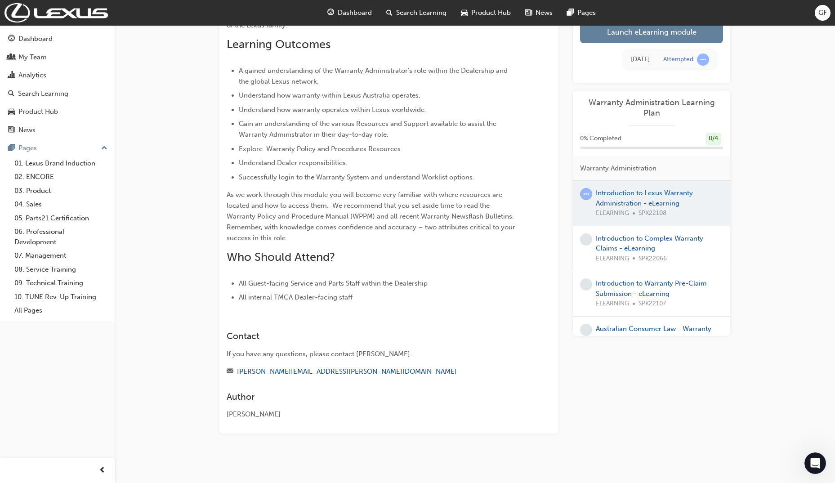
scroll to position [138, 0]
click at [636, 244] on div "Introduction to Complex Warranty Claims - eLearning ELEARNING SPK22066" at bounding box center [659, 248] width 127 height 31
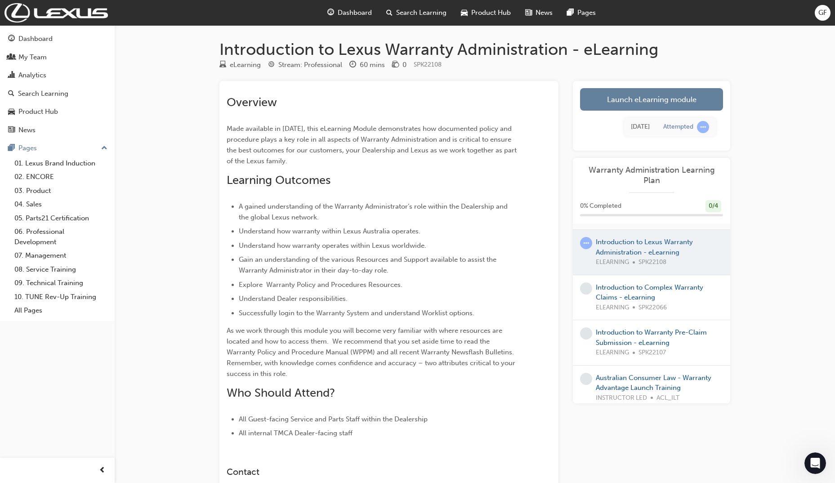
scroll to position [26, 0]
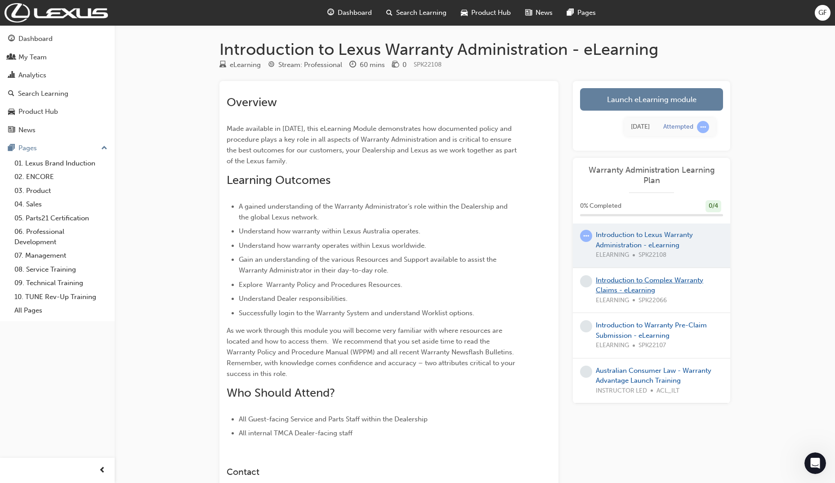
click at [635, 278] on link "Introduction to Complex Warranty Claims - eLearning" at bounding box center [649, 285] width 107 height 18
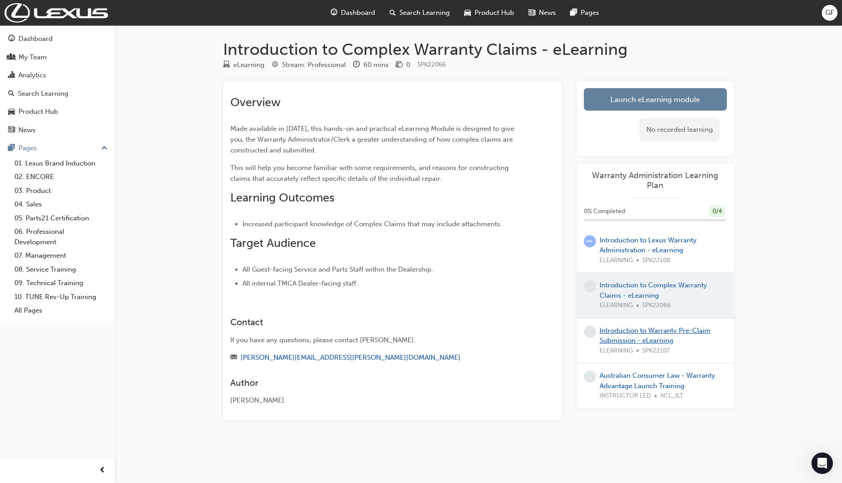
click at [639, 333] on link "Introduction to Warranty Pre-Claim Submission - eLearning" at bounding box center [655, 336] width 111 height 18
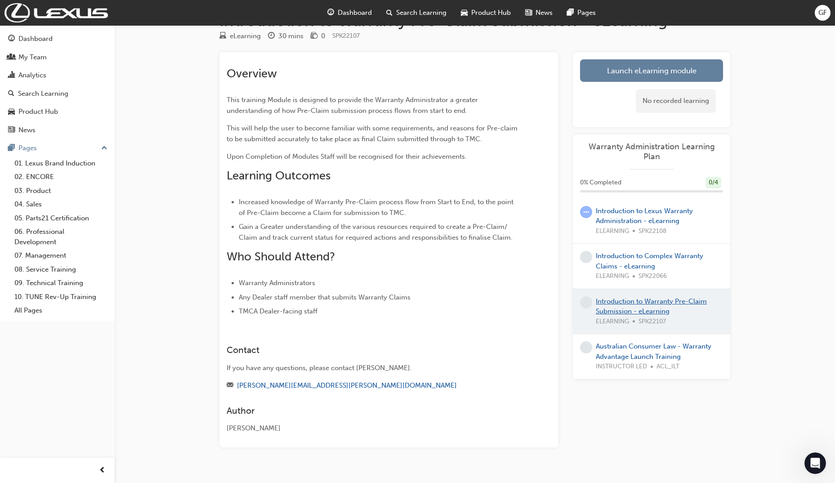
scroll to position [45, 0]
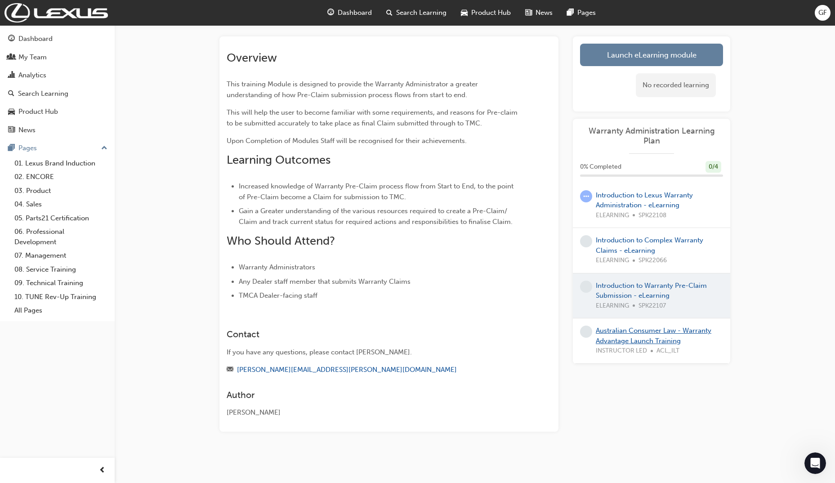
click at [628, 334] on link "Australian Consumer Law - Warranty Advantage Launch Training" at bounding box center [654, 336] width 116 height 18
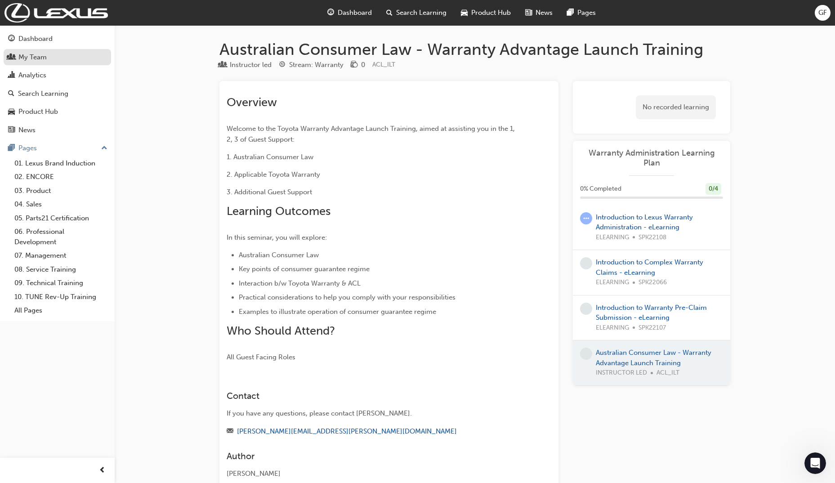
click at [35, 54] on div "My Team" at bounding box center [32, 57] width 28 height 10
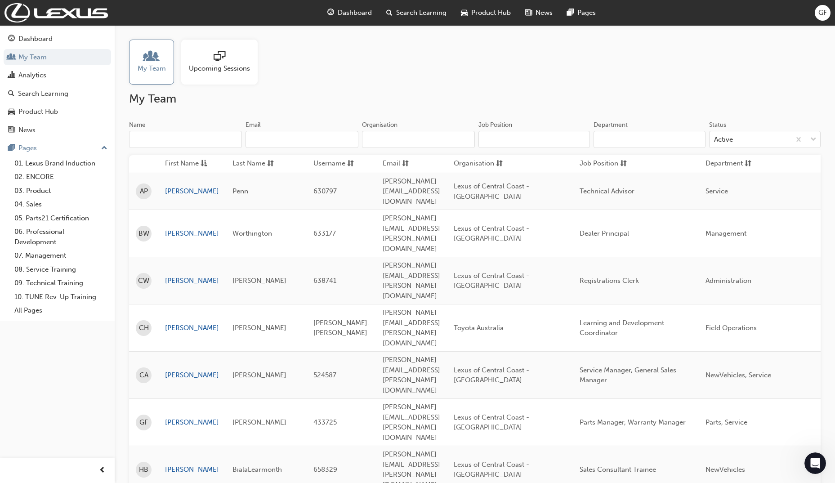
click at [217, 58] on span "sessionType_ONLINE_URL-icon" at bounding box center [220, 57] width 12 height 13
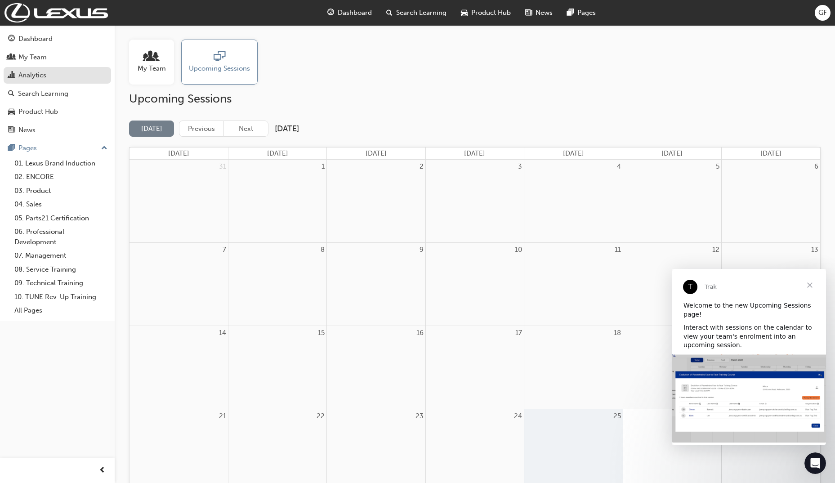
click at [42, 75] on div "Analytics" at bounding box center [32, 75] width 28 height 10
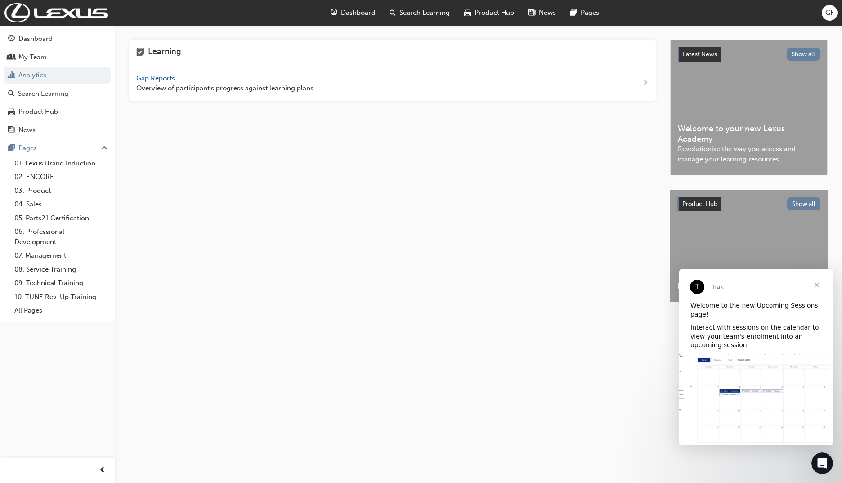
click at [149, 76] on span "Gap Reports" at bounding box center [156, 78] width 40 height 8
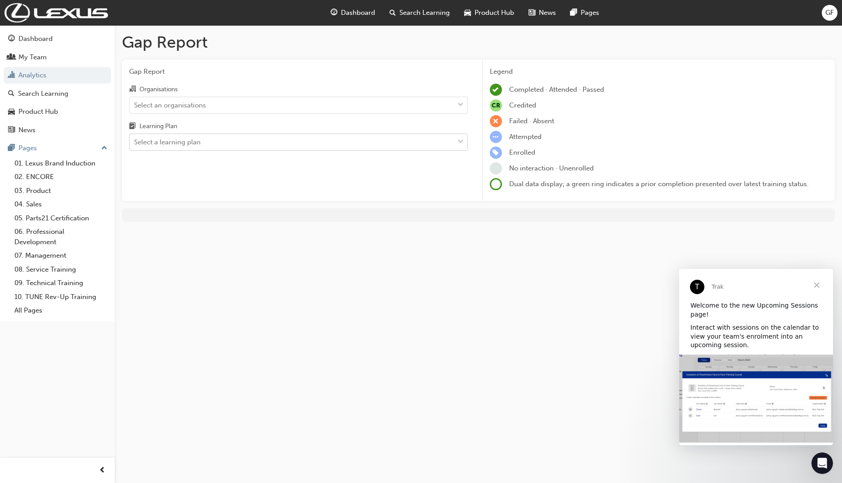
click at [175, 142] on div "Select a learning plan" at bounding box center [167, 142] width 67 height 10
click at [135, 142] on input "Learning Plan Select a learning plan" at bounding box center [134, 142] width 1 height 8
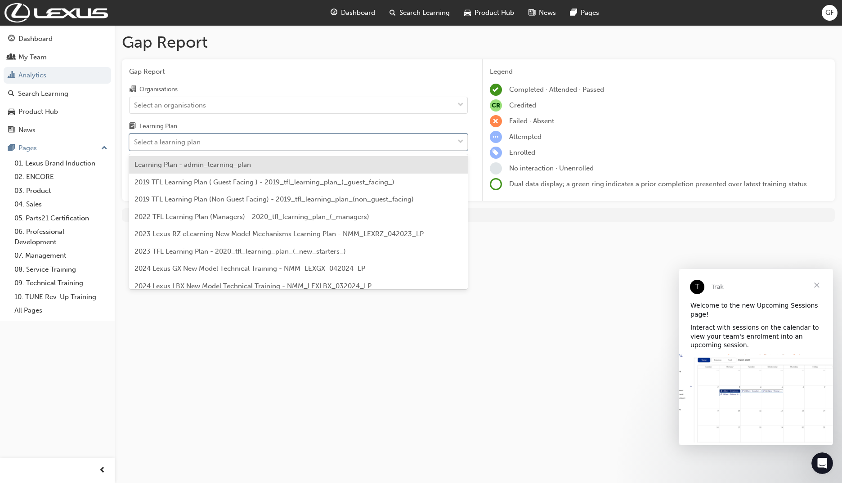
click at [181, 179] on span "2019 TFL Learning Plan ( Guest Facing ) - 2019_tfl_learning_plan_(_guest_facing…" at bounding box center [264, 182] width 260 height 8
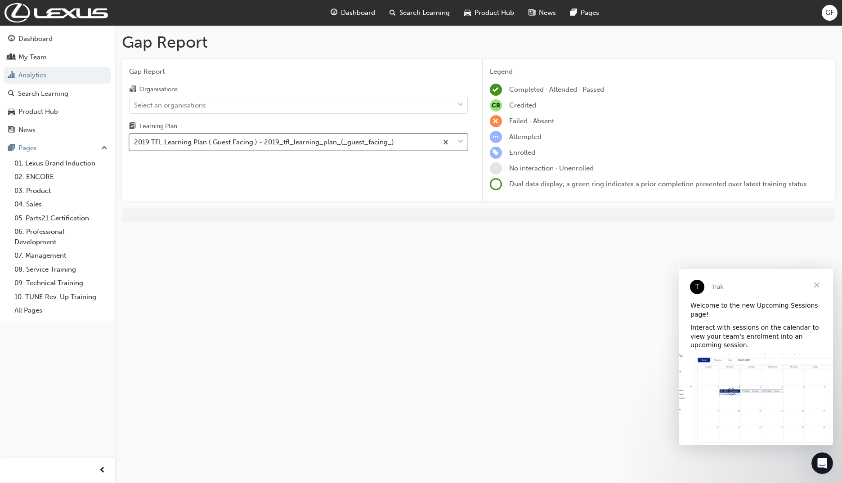
click at [457, 142] on div at bounding box center [453, 142] width 30 height 16
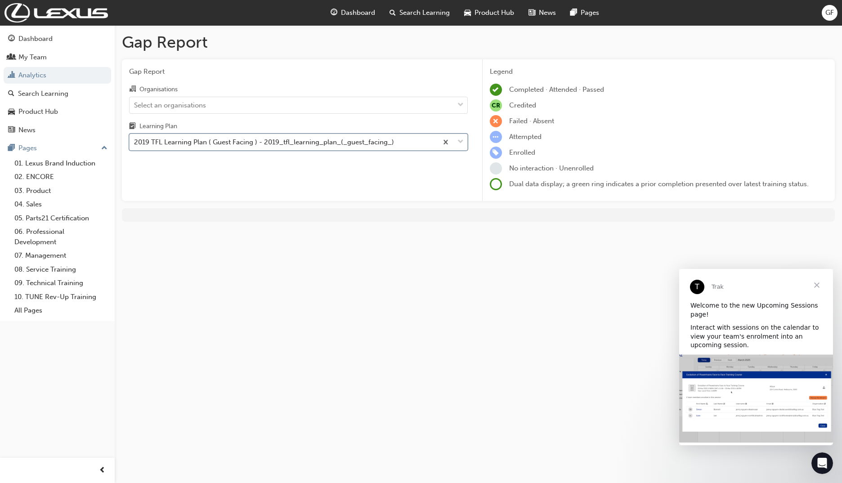
click at [135, 142] on input "Learning Plan option 2019 TFL Learning Plan ( Guest Facing ) - 2019_tfl_learnin…" at bounding box center [134, 142] width 1 height 8
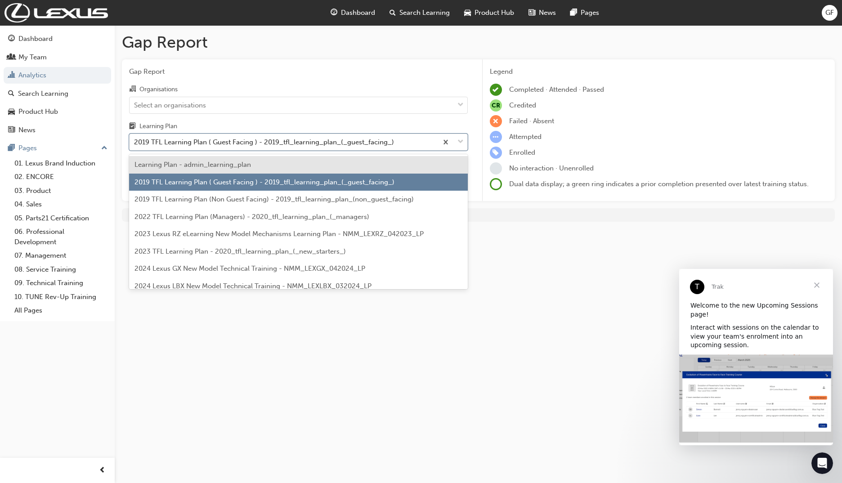
click at [324, 197] on span "2019 TFL Learning Plan (Non Guest Facing) - 2019_tfl_learning_plan_(non_guest_f…" at bounding box center [273, 199] width 279 height 8
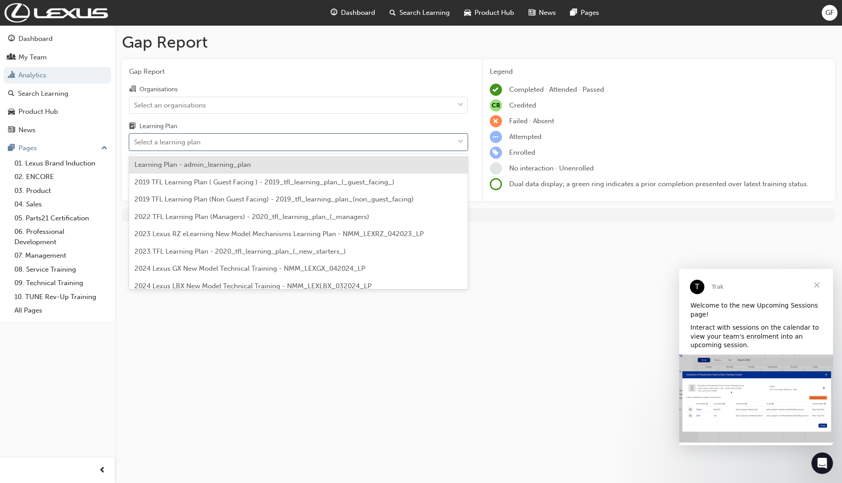
click at [458, 141] on span "down-icon" at bounding box center [460, 142] width 6 height 12
click at [135, 141] on input "Learning Plan option 2019 TFL Learning Plan (Non Guest Facing) - 2019_tfl_learn…" at bounding box center [134, 142] width 1 height 8
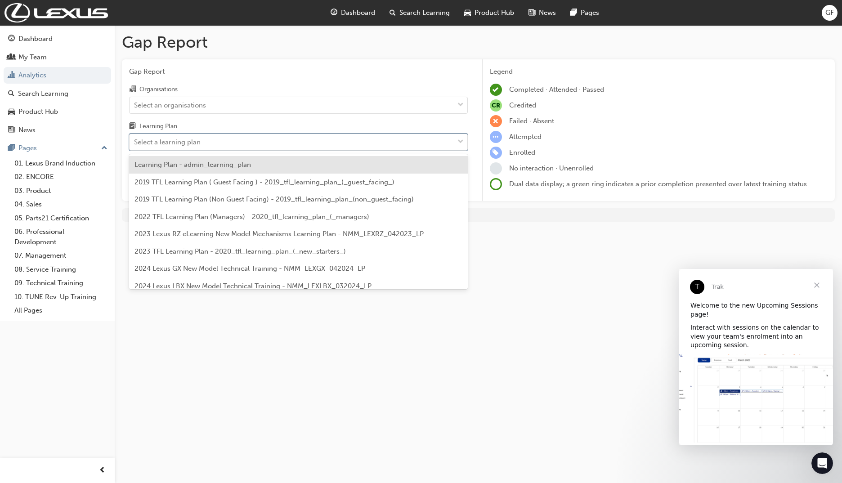
click at [295, 272] on span "2024 Lexus GX New Model Technical Training - NMM_LEXGX_042024_LP" at bounding box center [249, 268] width 231 height 8
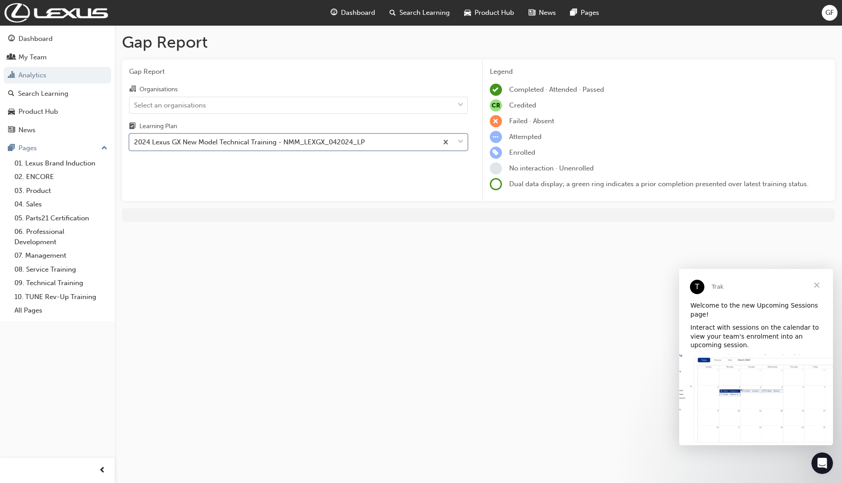
click at [420, 175] on div "Gap Report Organisations Select an organisations Learning Plan option 2024 Lexu…" at bounding box center [298, 130] width 353 height 142
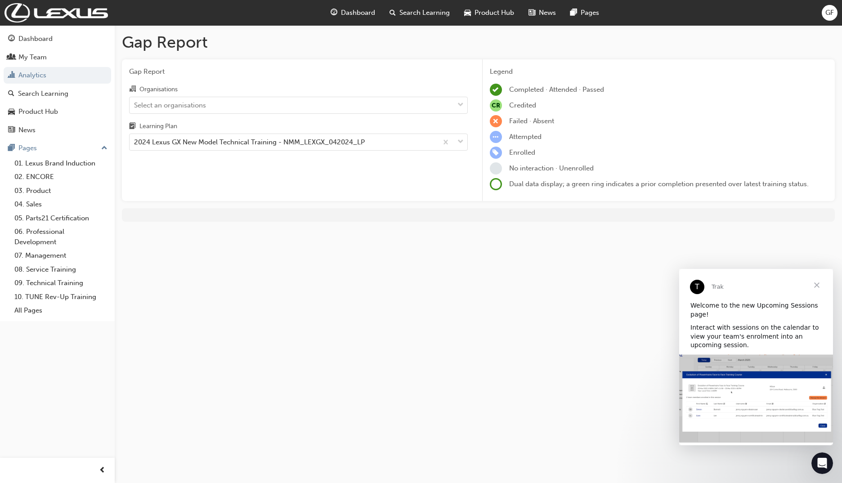
click at [420, 175] on div "Gap Report Organisations Select an organisations Learning Plan 2024 Lexus GX Ne…" at bounding box center [298, 130] width 353 height 142
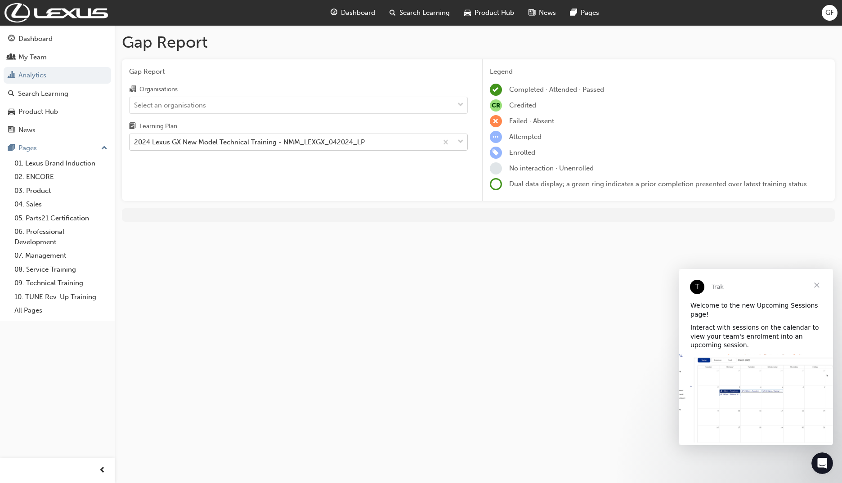
click at [210, 139] on div "2024 Lexus GX New Model Technical Training - NMM_LEXGX_042024_LP" at bounding box center [249, 142] width 231 height 10
click at [135, 139] on input "Learning Plan 2024 Lexus GX New Model Technical Training - NMM_LEXGX_042024_LP" at bounding box center [134, 142] width 1 height 8
click at [531, 241] on div "Gap Report Gap Report Organisations Select an organisations Learning Plan 2024 …" at bounding box center [421, 241] width 842 height 483
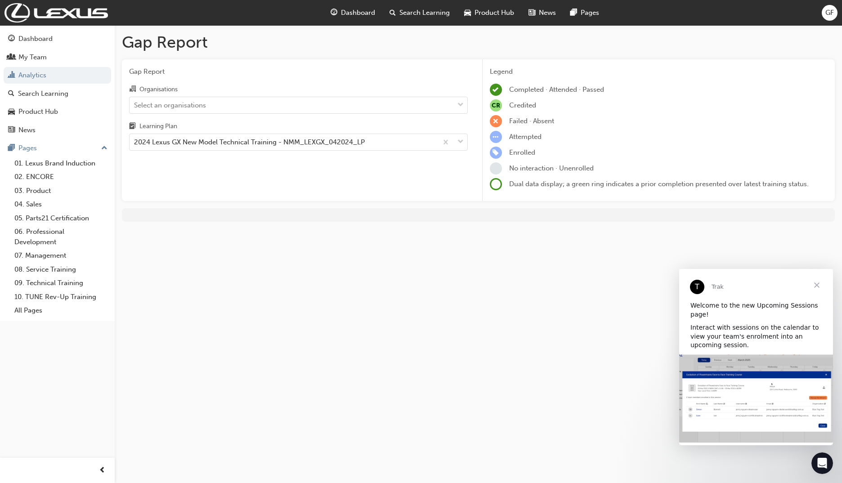
click at [501, 184] on span at bounding box center [496, 184] width 12 height 12
click at [39, 175] on link "02. ENCORE" at bounding box center [61, 177] width 100 height 14
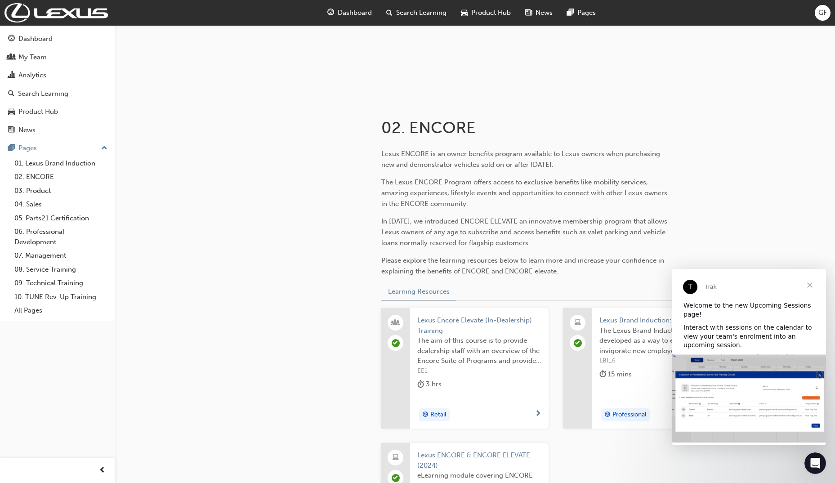
scroll to position [84, 0]
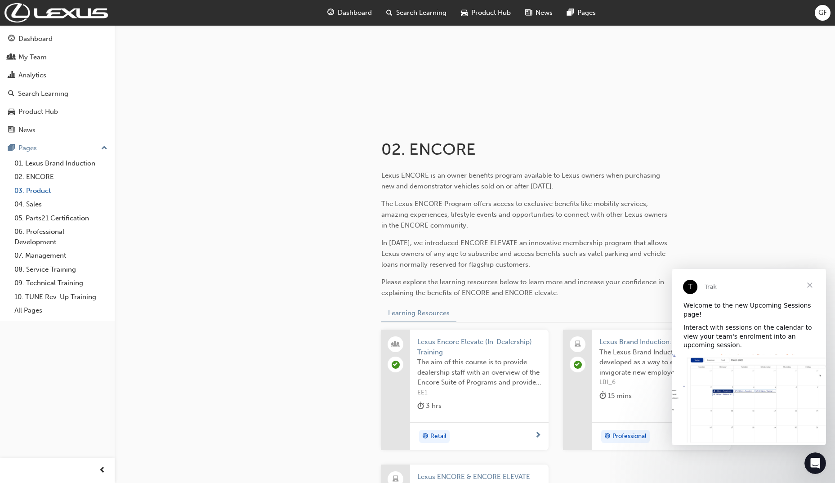
click at [48, 189] on link "03. Product" at bounding box center [61, 191] width 100 height 14
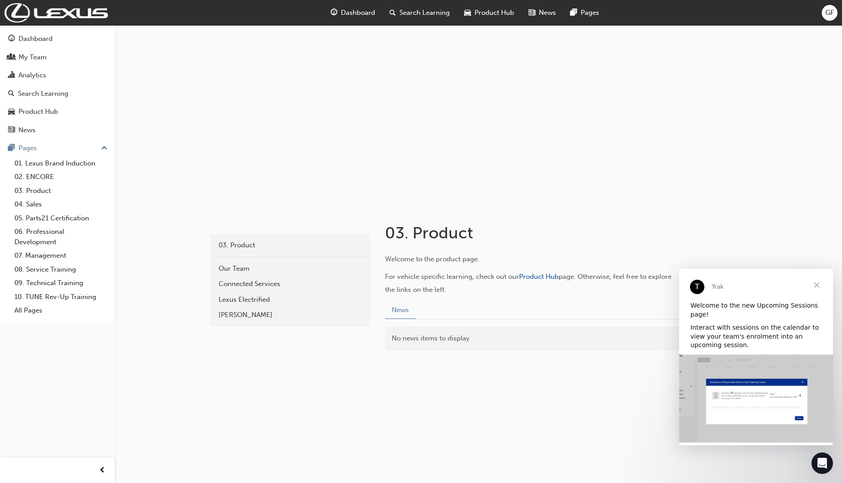
click at [815, 286] on span "Close" at bounding box center [817, 285] width 32 height 32
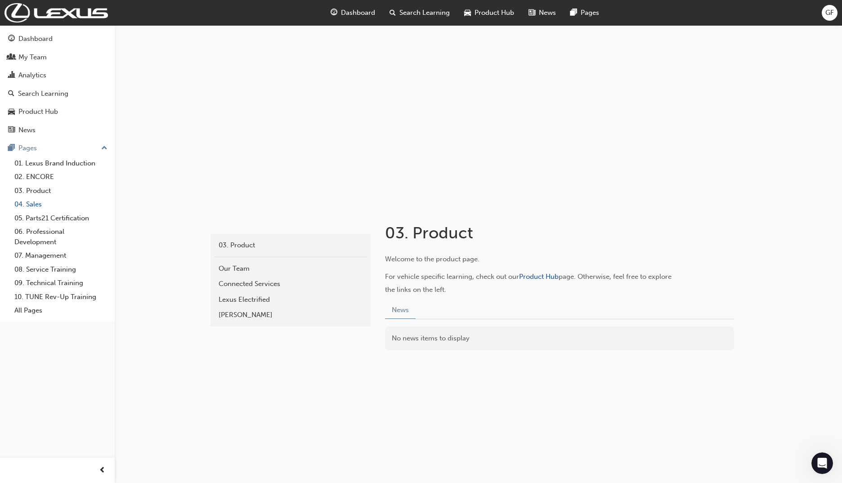
click at [26, 202] on link "04. Sales" at bounding box center [61, 204] width 100 height 14
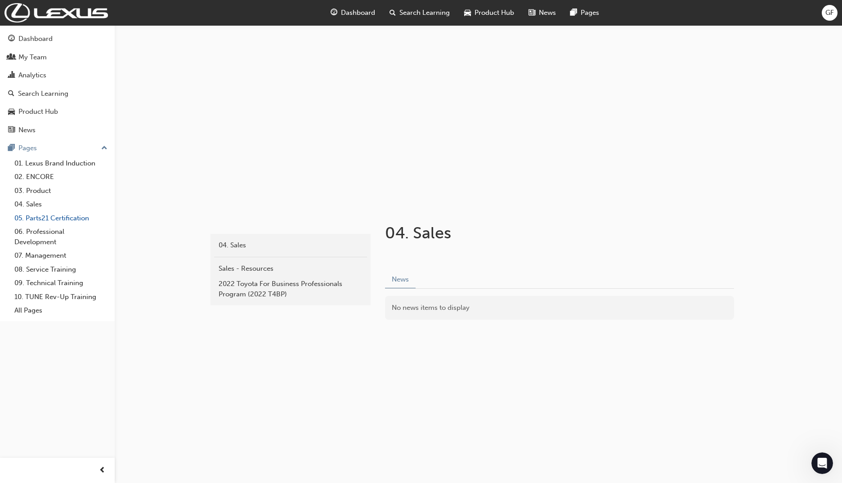
click at [59, 215] on link "05. Parts21 Certification" at bounding box center [61, 218] width 100 height 14
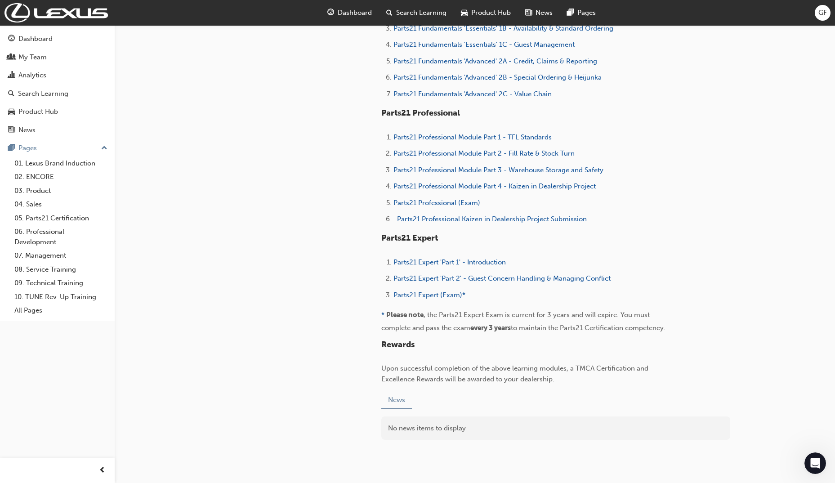
scroll to position [477, 0]
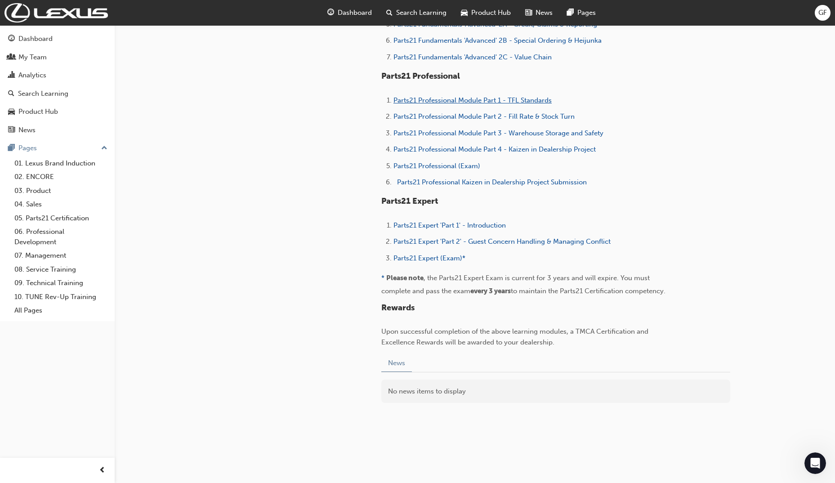
click at [442, 99] on span "Parts21 Professional Module Part 1 - TFL Standards" at bounding box center [473, 100] width 158 height 8
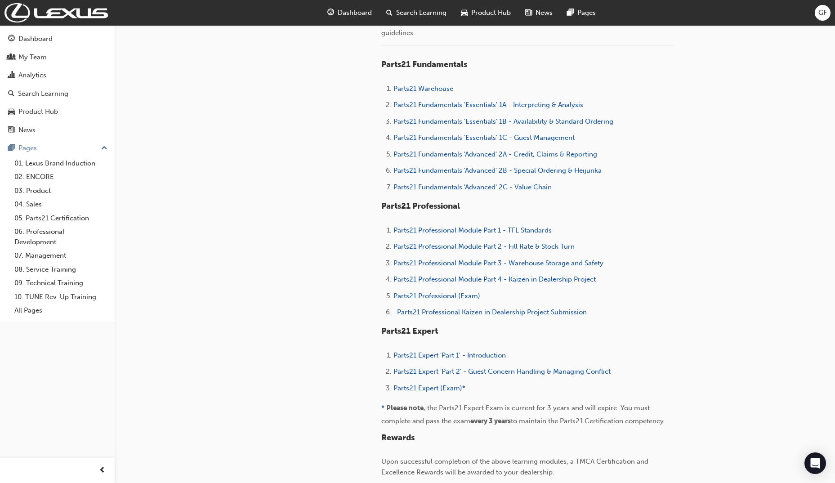
scroll to position [360, 0]
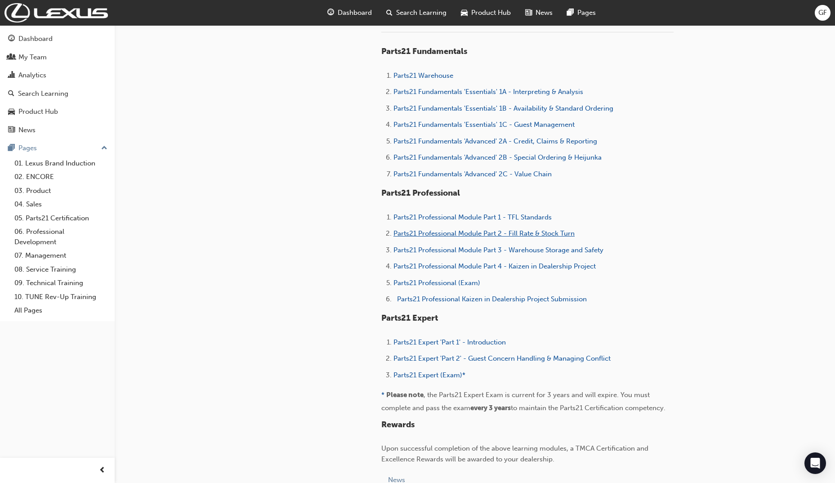
click at [432, 232] on span "Parts21 Professional Module Part 2 - Fill Rate & Stock Turn" at bounding box center [484, 233] width 181 height 8
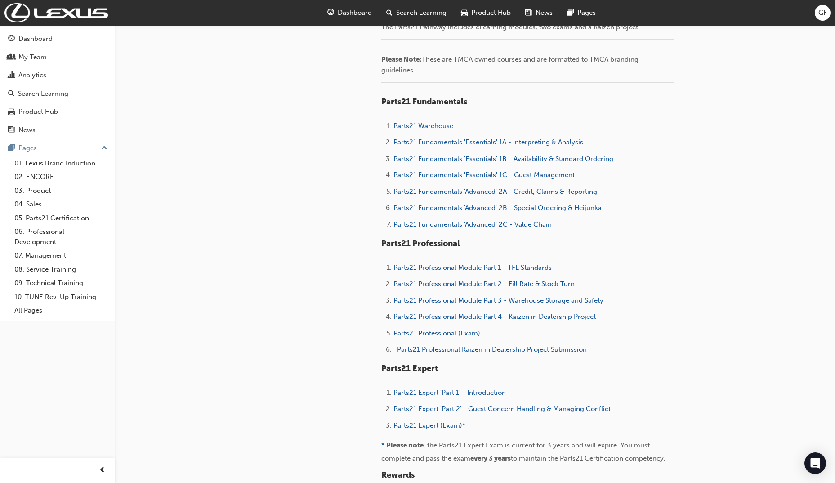
scroll to position [315, 0]
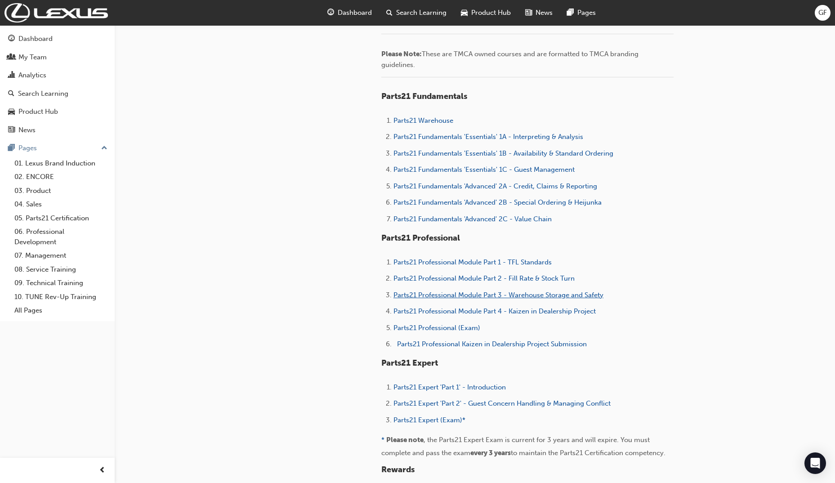
click at [484, 295] on span "Parts21 Professional Module Part 3 - Warehouse Storage and Safety" at bounding box center [499, 295] width 210 height 8
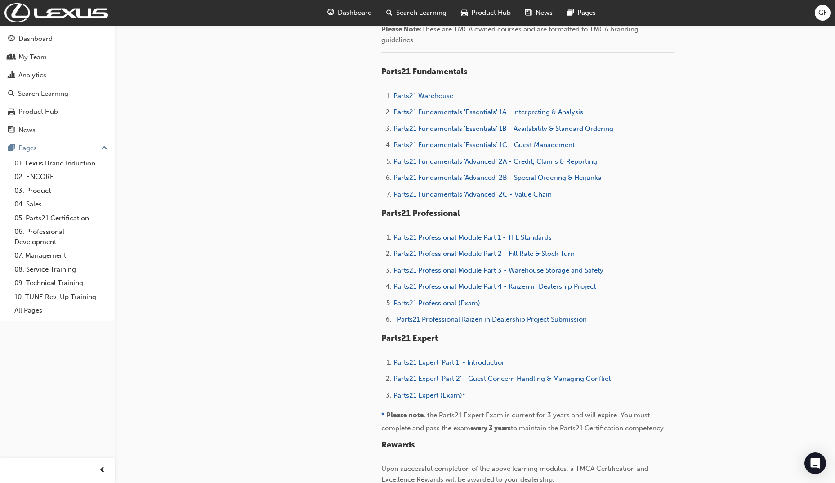
scroll to position [360, 0]
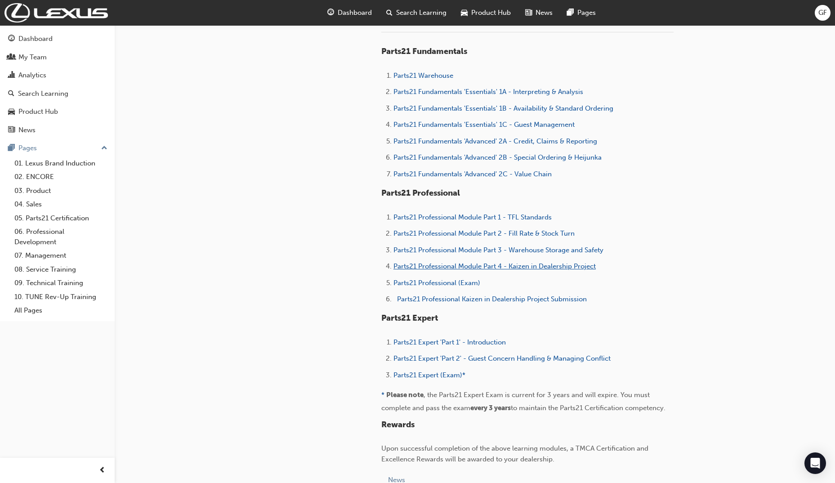
click at [517, 267] on span "Parts21 Professional Module Part 4 - Kaizen in Dealership Project" at bounding box center [495, 266] width 202 height 8
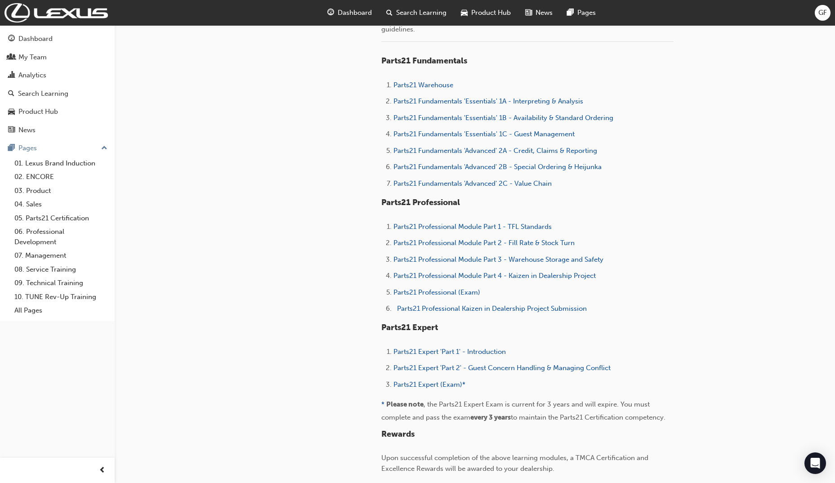
scroll to position [405, 0]
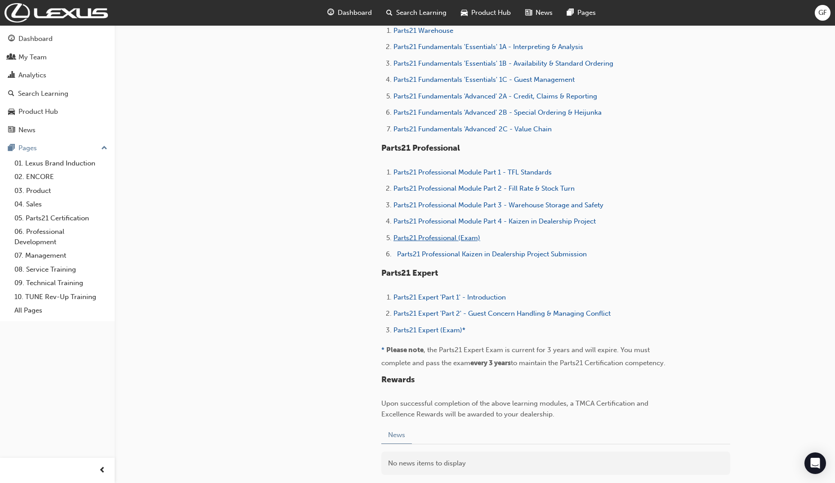
click at [429, 237] on span "Parts21 Professional (Exam)" at bounding box center [437, 238] width 87 height 8
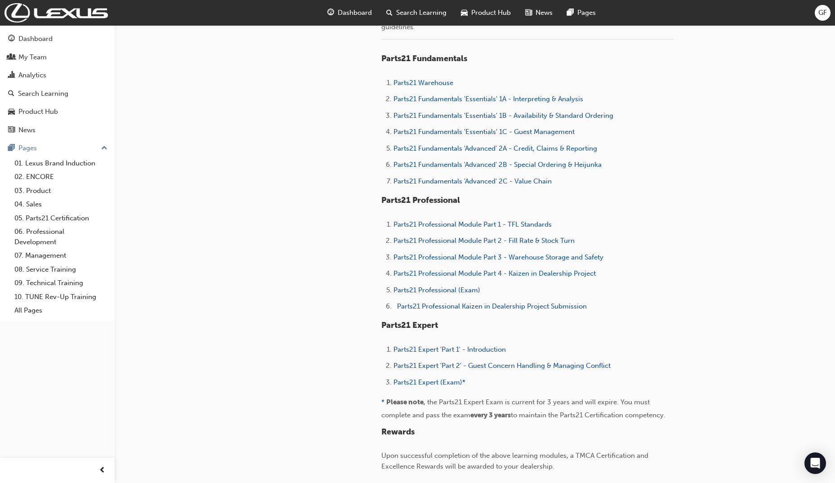
scroll to position [405, 0]
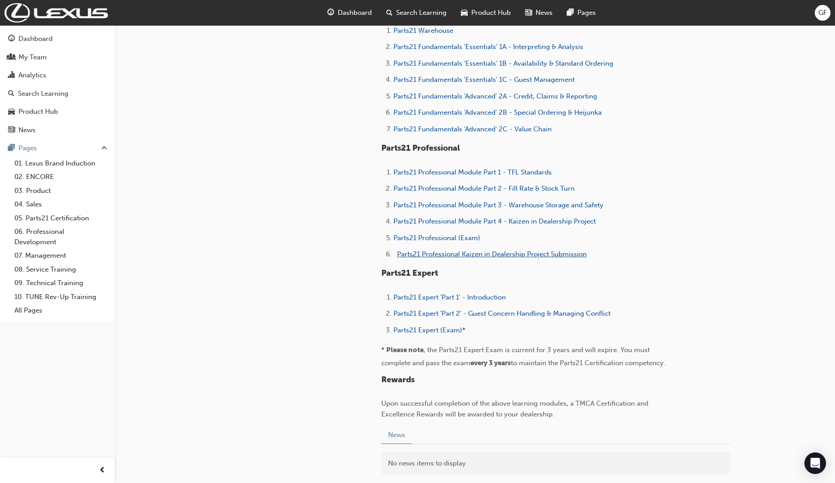
click at [499, 255] on span "Parts21 Professional Kaizen in Dealership Project Submission" at bounding box center [492, 254] width 190 height 8
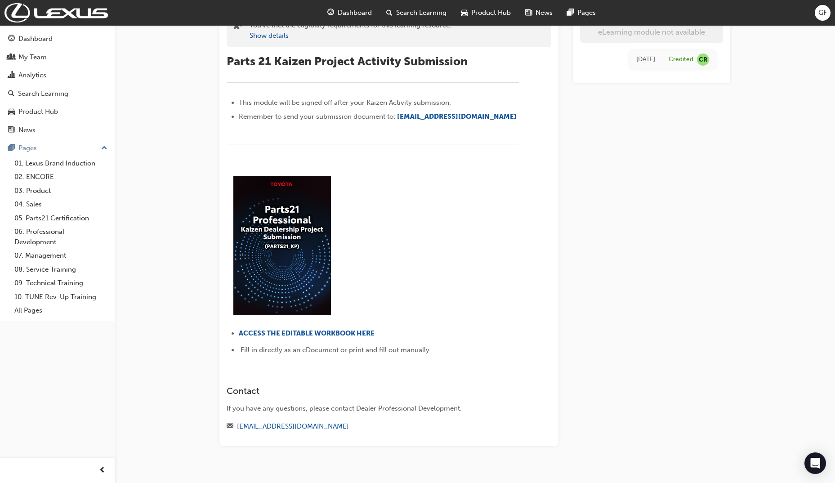
scroll to position [76, 0]
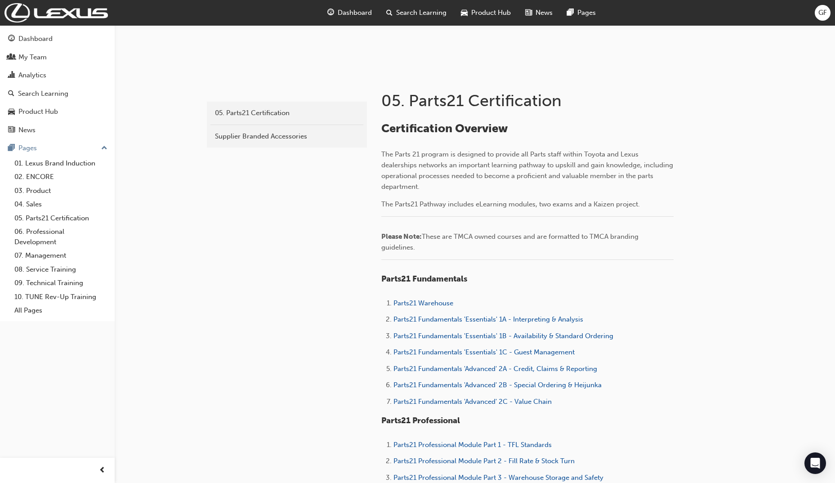
scroll to position [180, 0]
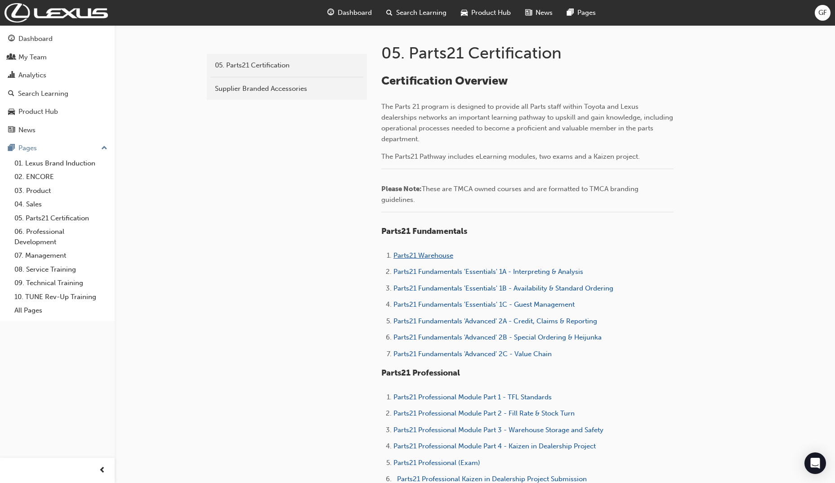
click at [421, 255] on span "Parts21 Warehouse" at bounding box center [424, 255] width 60 height 8
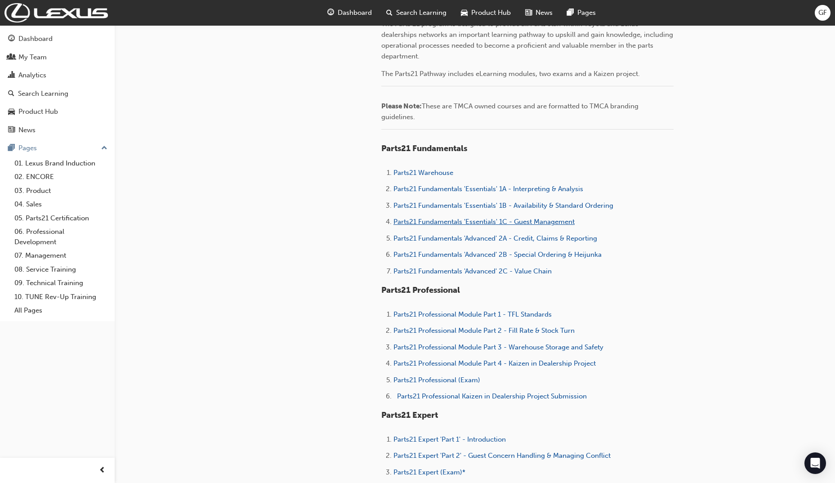
scroll to position [270, 0]
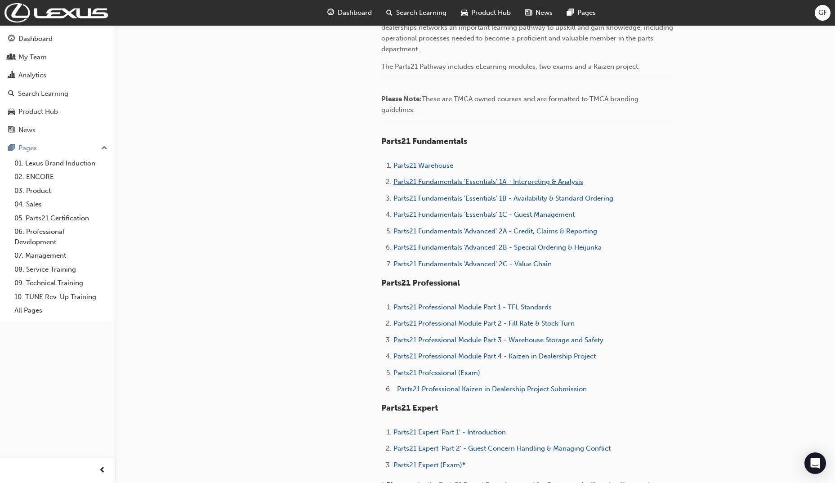
click at [442, 182] on span "Parts21 Fundamentals 'Essentials' 1A - Interpreting & Analysis" at bounding box center [489, 182] width 190 height 8
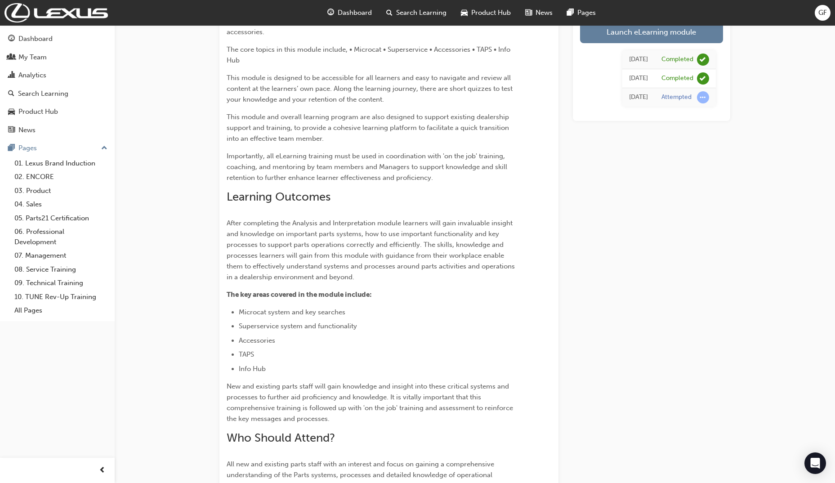
scroll to position [163, 0]
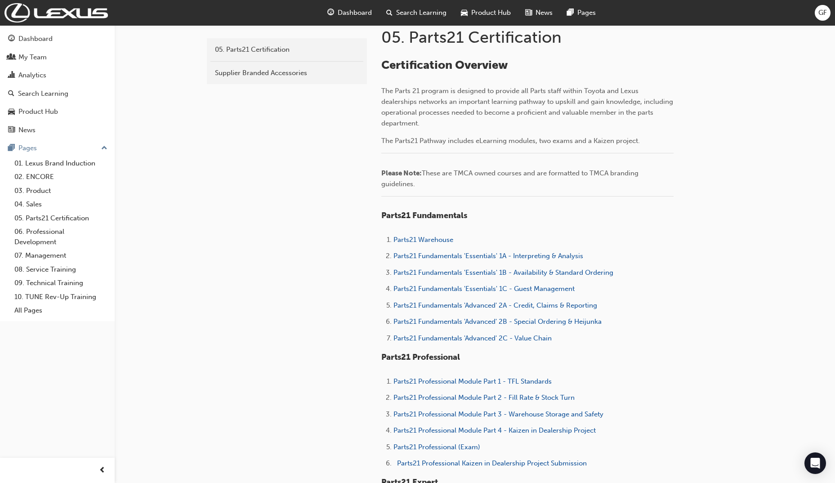
scroll to position [225, 0]
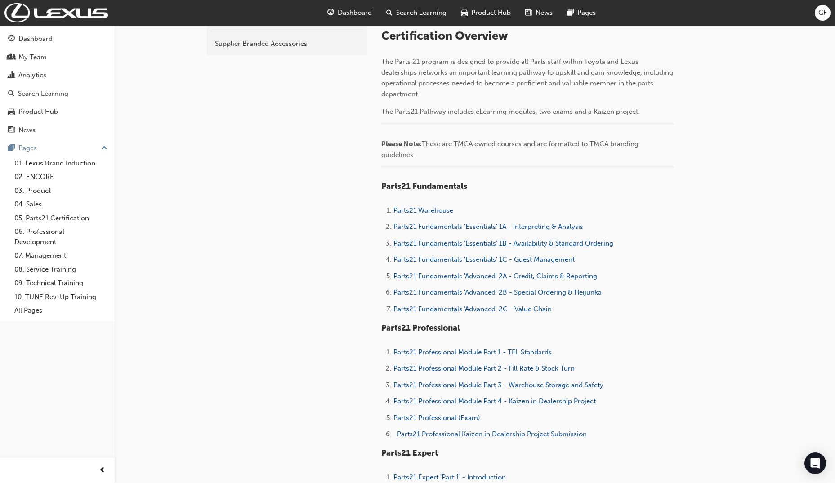
click at [436, 241] on span "Parts21 Fundamentals 'Essentials' 1B - Availability & Standard Ordering" at bounding box center [504, 243] width 220 height 8
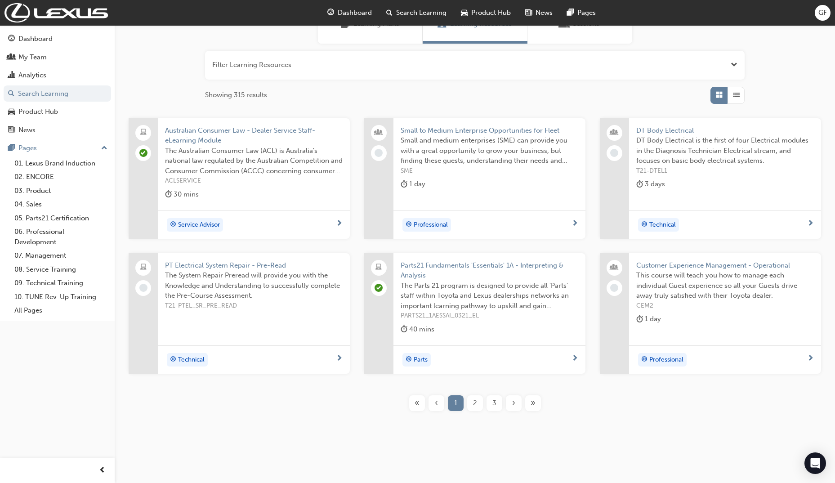
scroll to position [91, 0]
click at [475, 403] on span "2" at bounding box center [475, 402] width 4 height 10
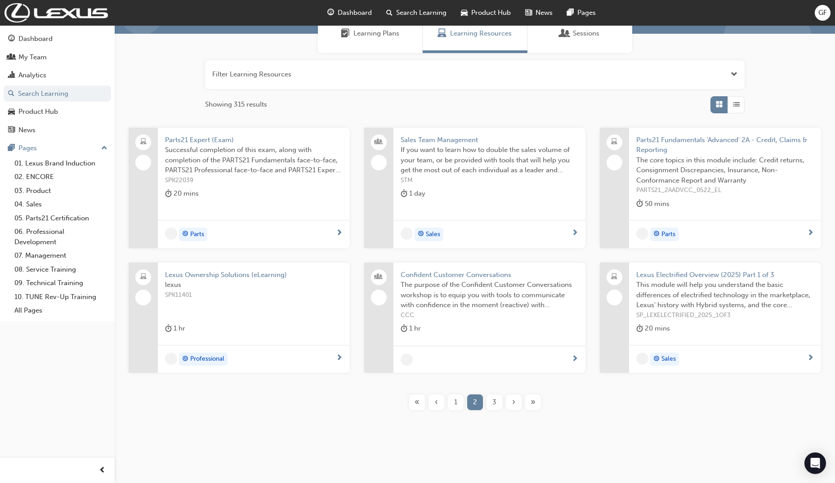
scroll to position [81, 0]
click at [670, 273] on span "Lexus Electrified Overview (2025) Part 1 of 3" at bounding box center [725, 275] width 178 height 10
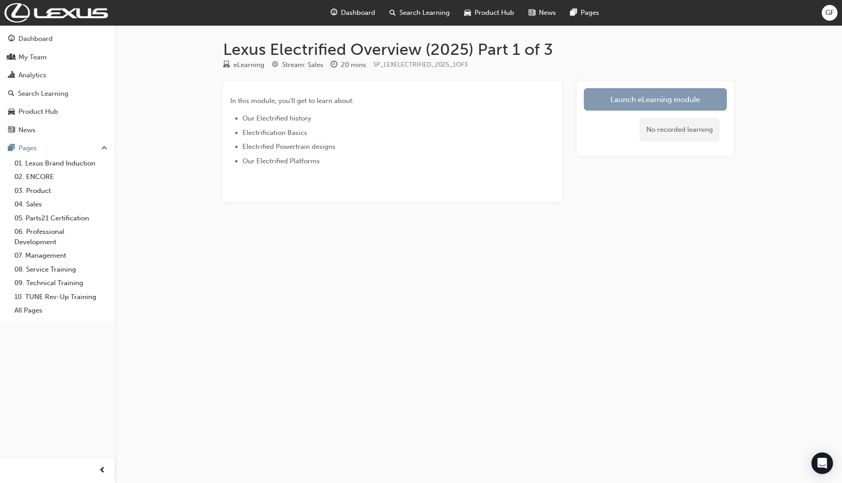
click at [659, 101] on link "Launch eLearning module" at bounding box center [655, 99] width 143 height 22
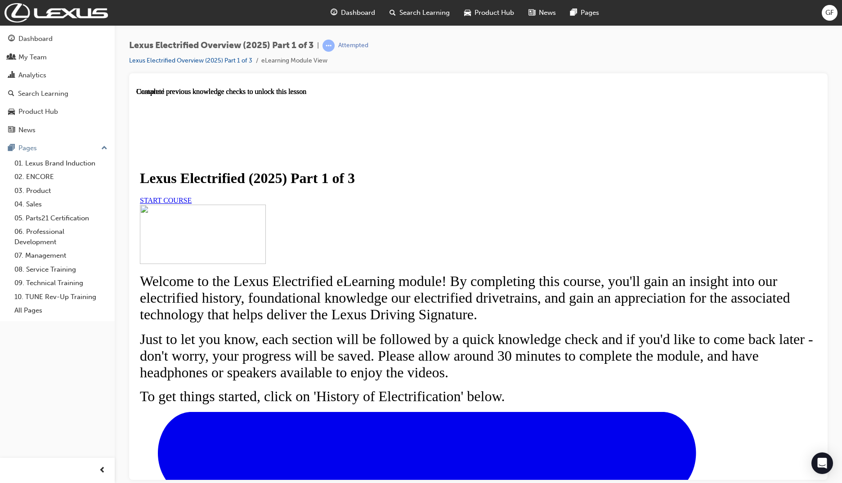
scroll to position [253, 0]
drag, startPoint x: 263, startPoint y: 150, endPoint x: 721, endPoint y: 166, distance: 457.7
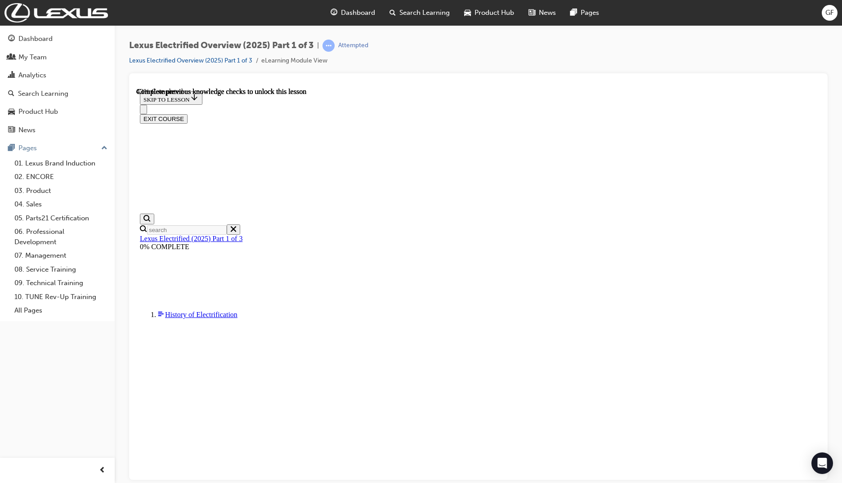
scroll to position [391, 0]
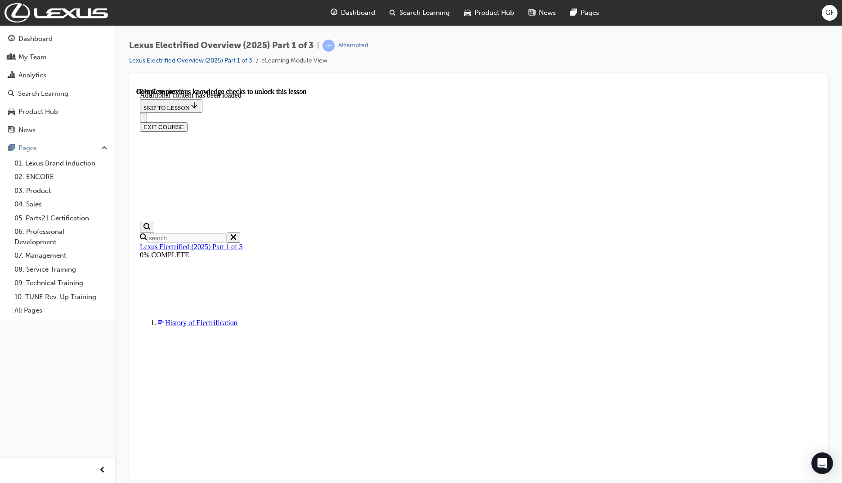
scroll to position [734, 0]
radio input "true"
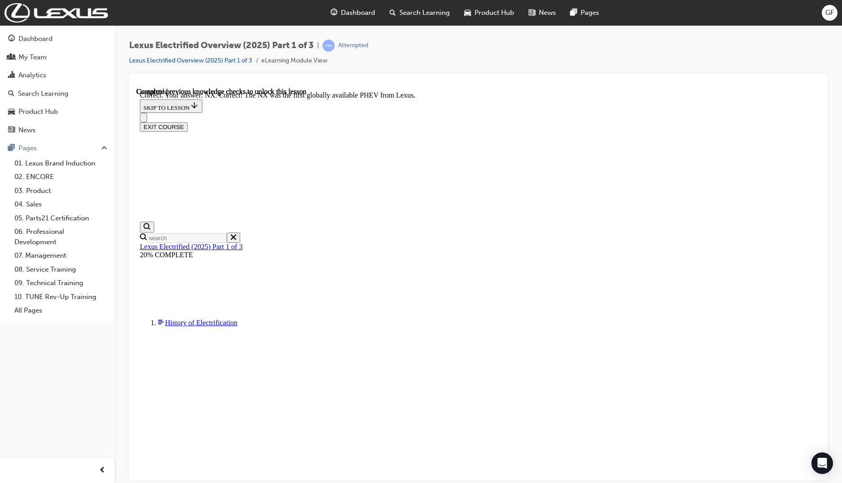
scroll to position [839, 0]
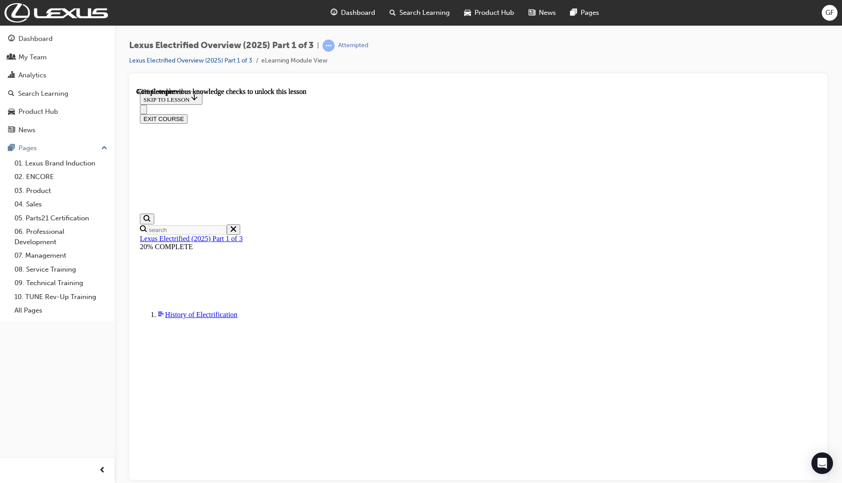
scroll to position [436, 0]
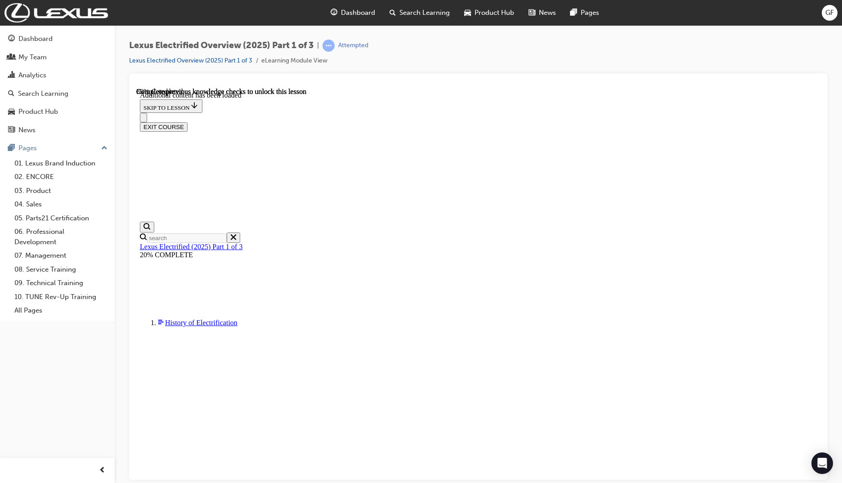
scroll to position [751, 0]
drag, startPoint x: 611, startPoint y: 319, endPoint x: 579, endPoint y: 323, distance: 31.8
drag, startPoint x: 595, startPoint y: 235, endPoint x: 542, endPoint y: 237, distance: 53.6
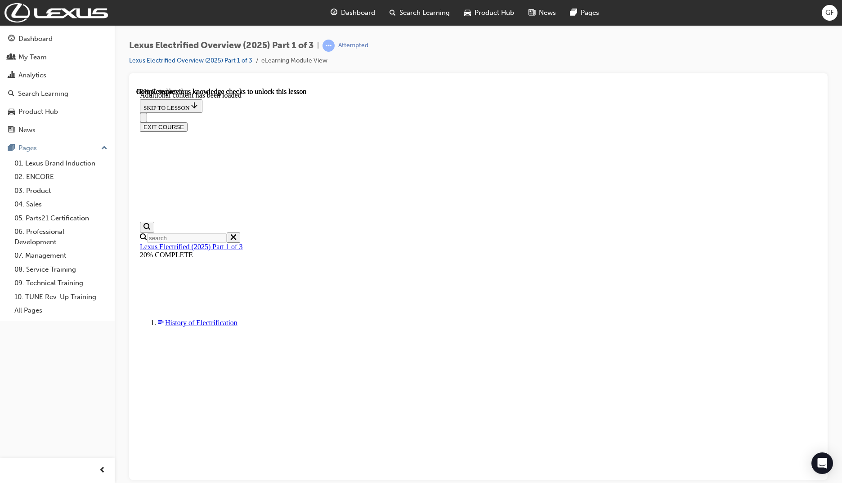
drag, startPoint x: 574, startPoint y: 230, endPoint x: 600, endPoint y: 230, distance: 25.2
drag, startPoint x: 487, startPoint y: 228, endPoint x: 525, endPoint y: 233, distance: 38.1
drag, startPoint x: 487, startPoint y: 272, endPoint x: 516, endPoint y: 274, distance: 29.7
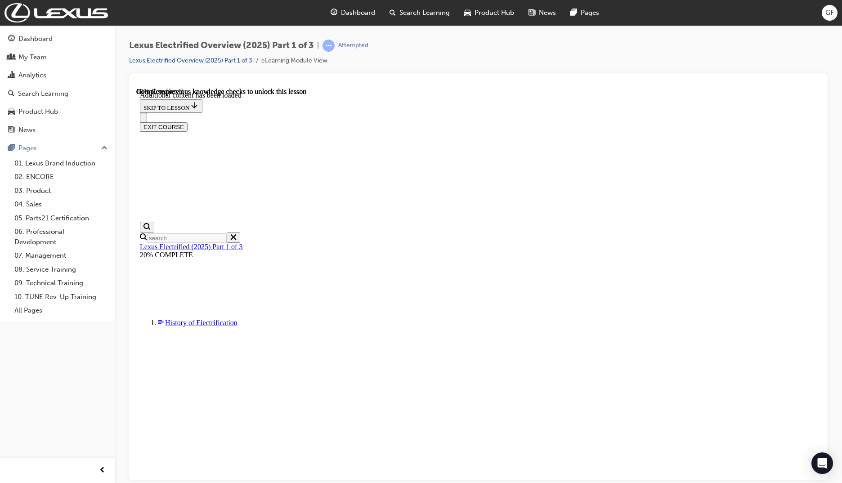
drag, startPoint x: 488, startPoint y: 322, endPoint x: 515, endPoint y: 327, distance: 26.5
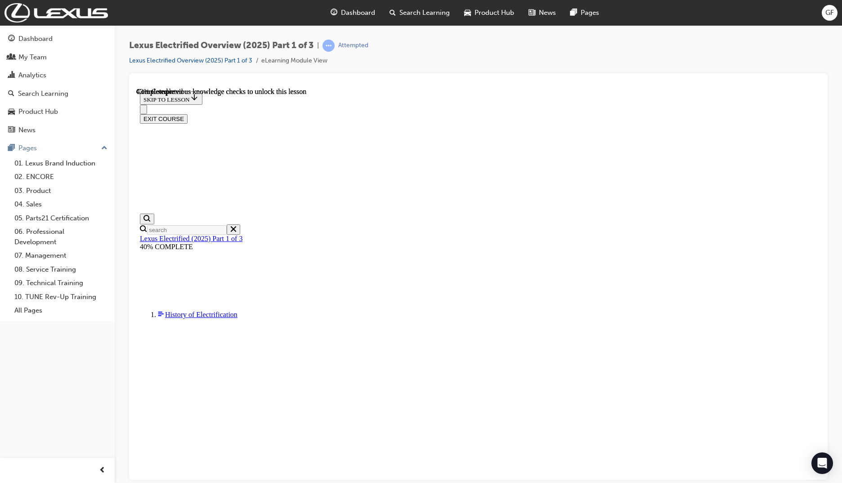
scroll to position [414, 0]
